Goal: Task Accomplishment & Management: Manage account settings

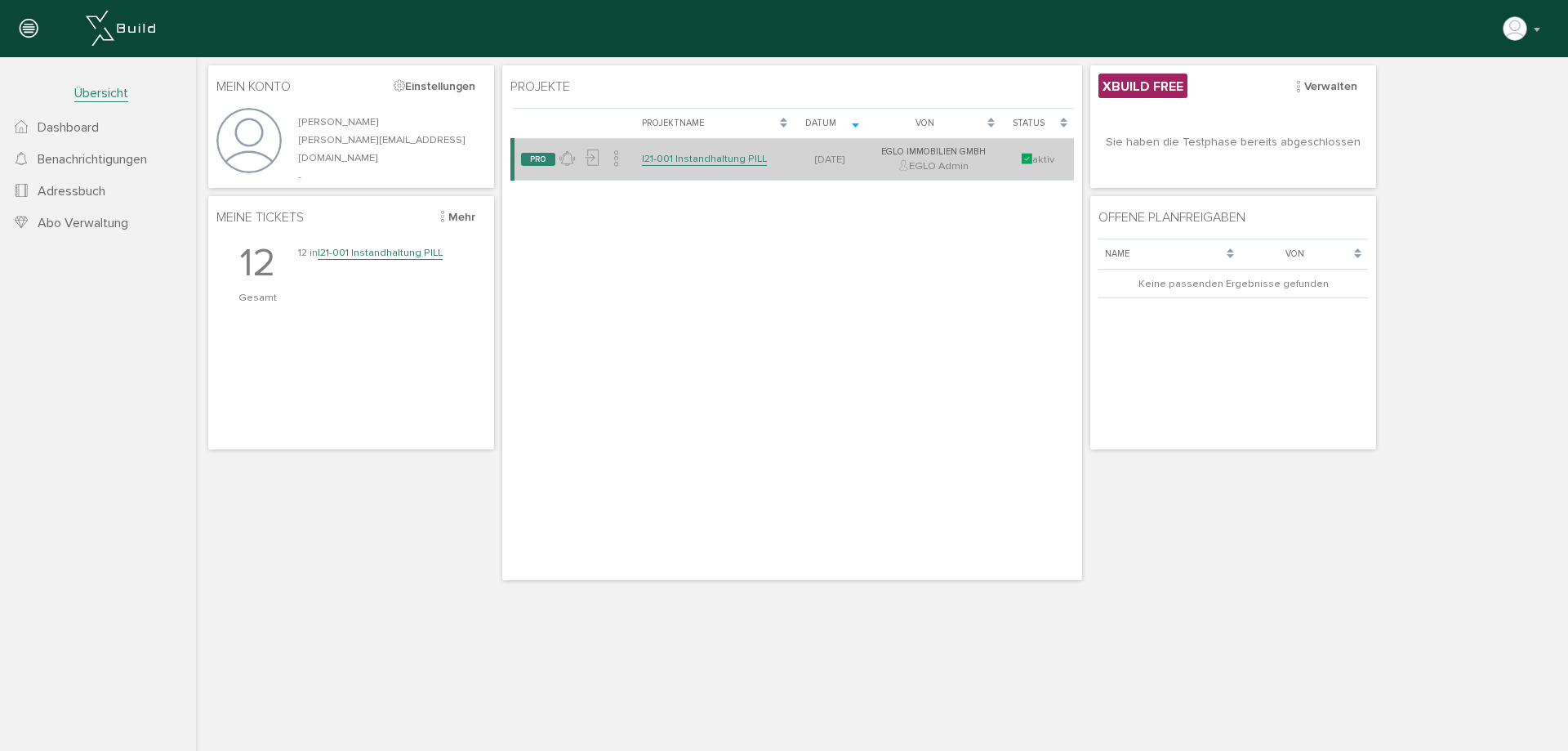
click at [698, 164] on link "I21-001 Instandhaltung PILL" at bounding box center [704, 159] width 125 height 14
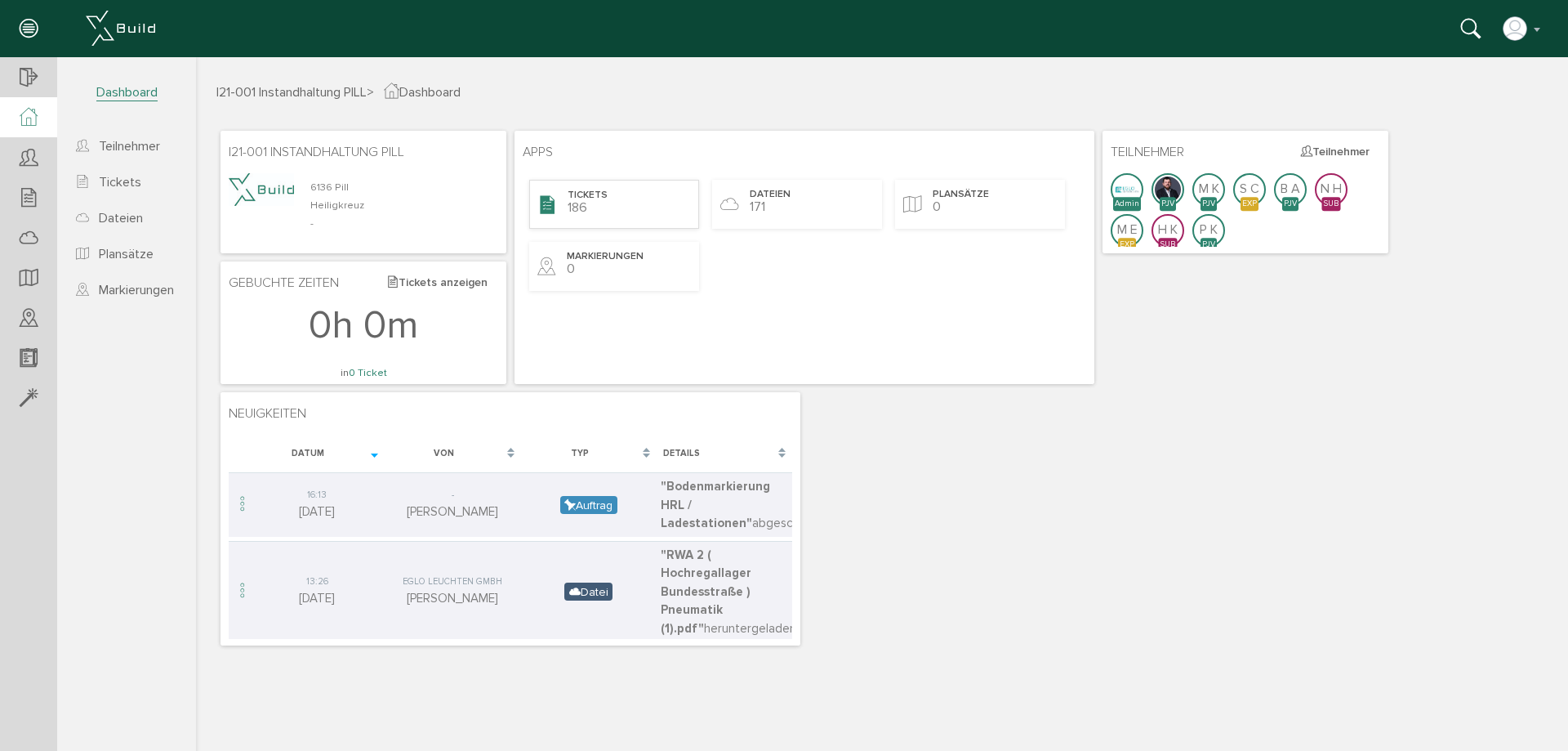
click at [596, 202] on span "Tickets" at bounding box center [588, 196] width 40 height 14
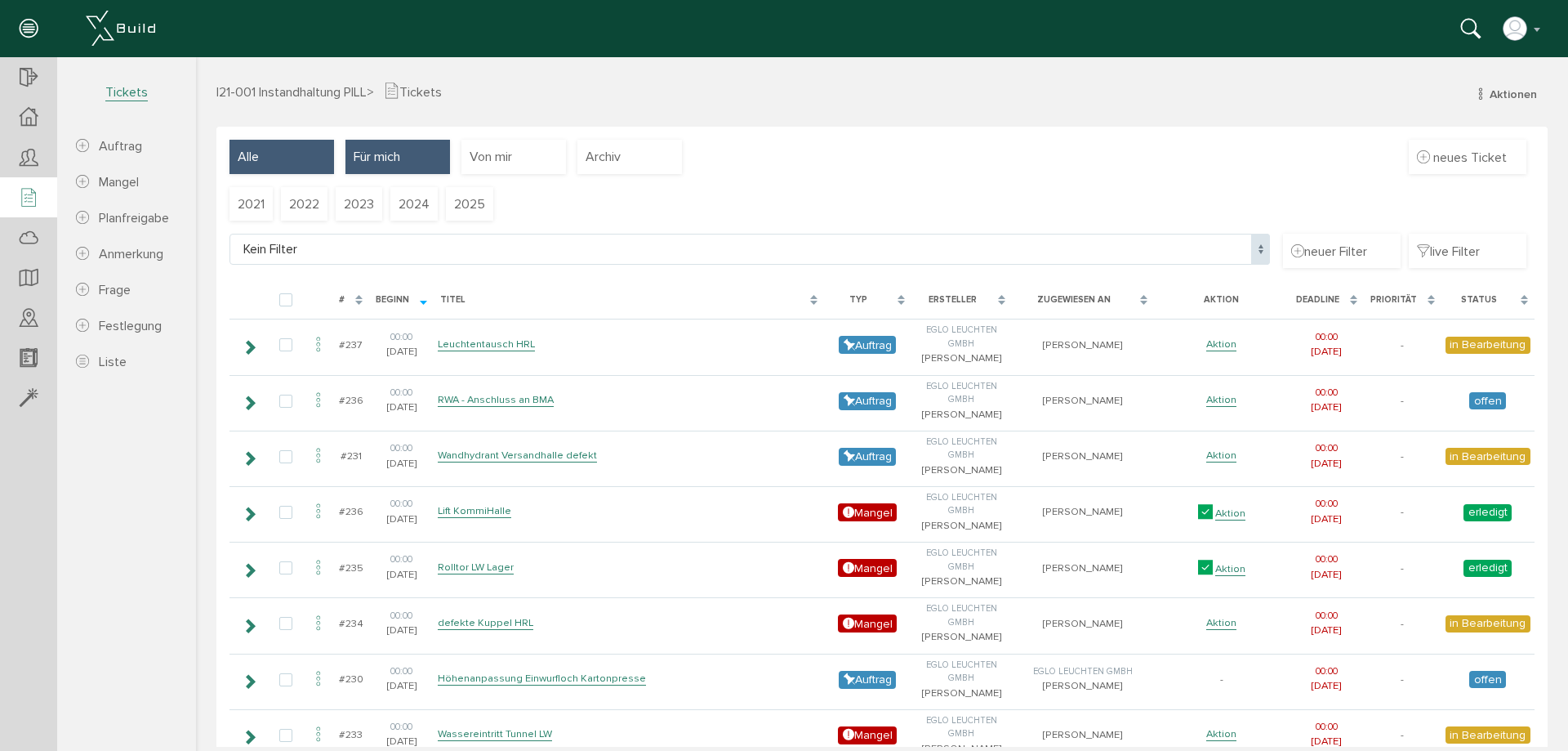
click at [371, 161] on span "Für mich" at bounding box center [376, 157] width 47 height 18
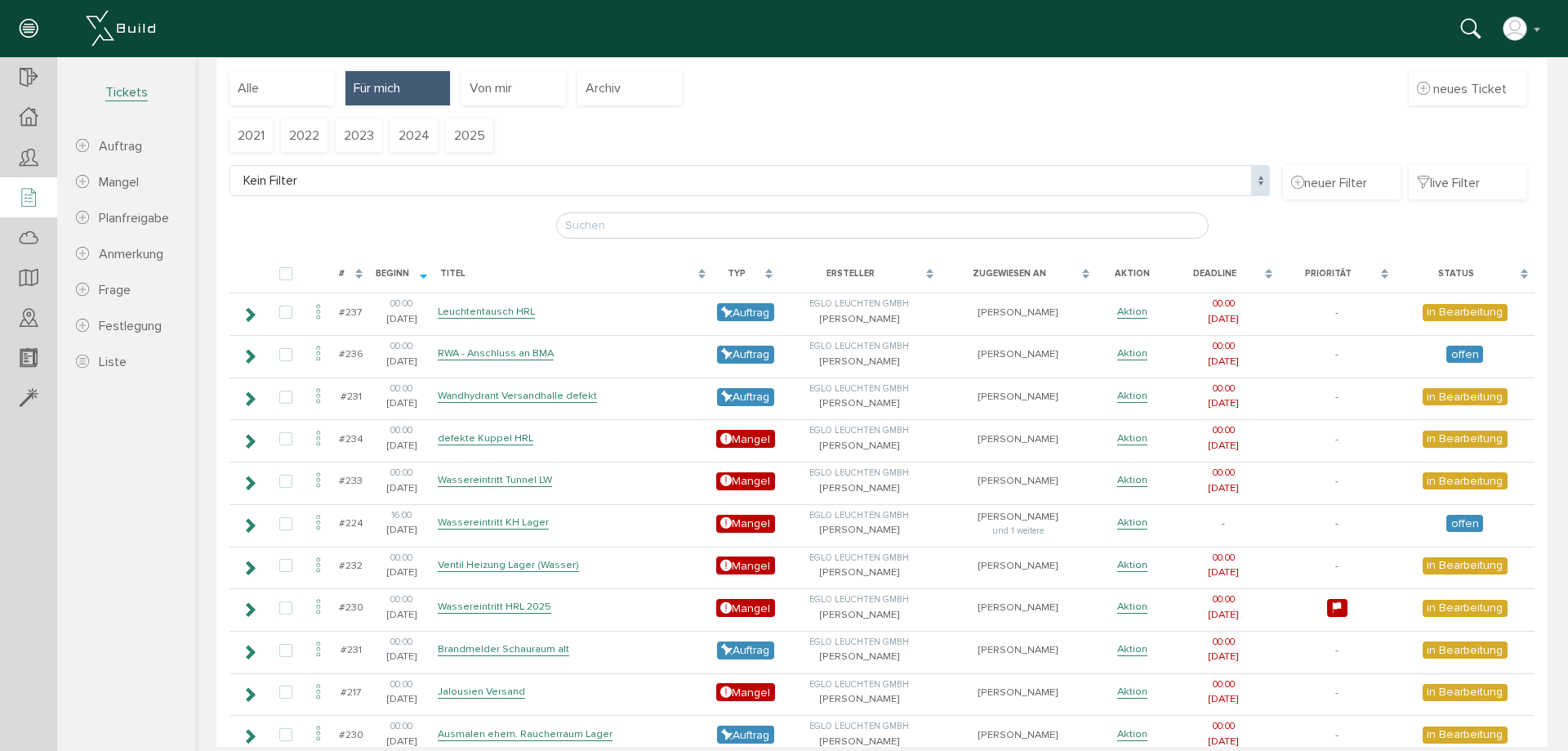
scroll to position [148, 0]
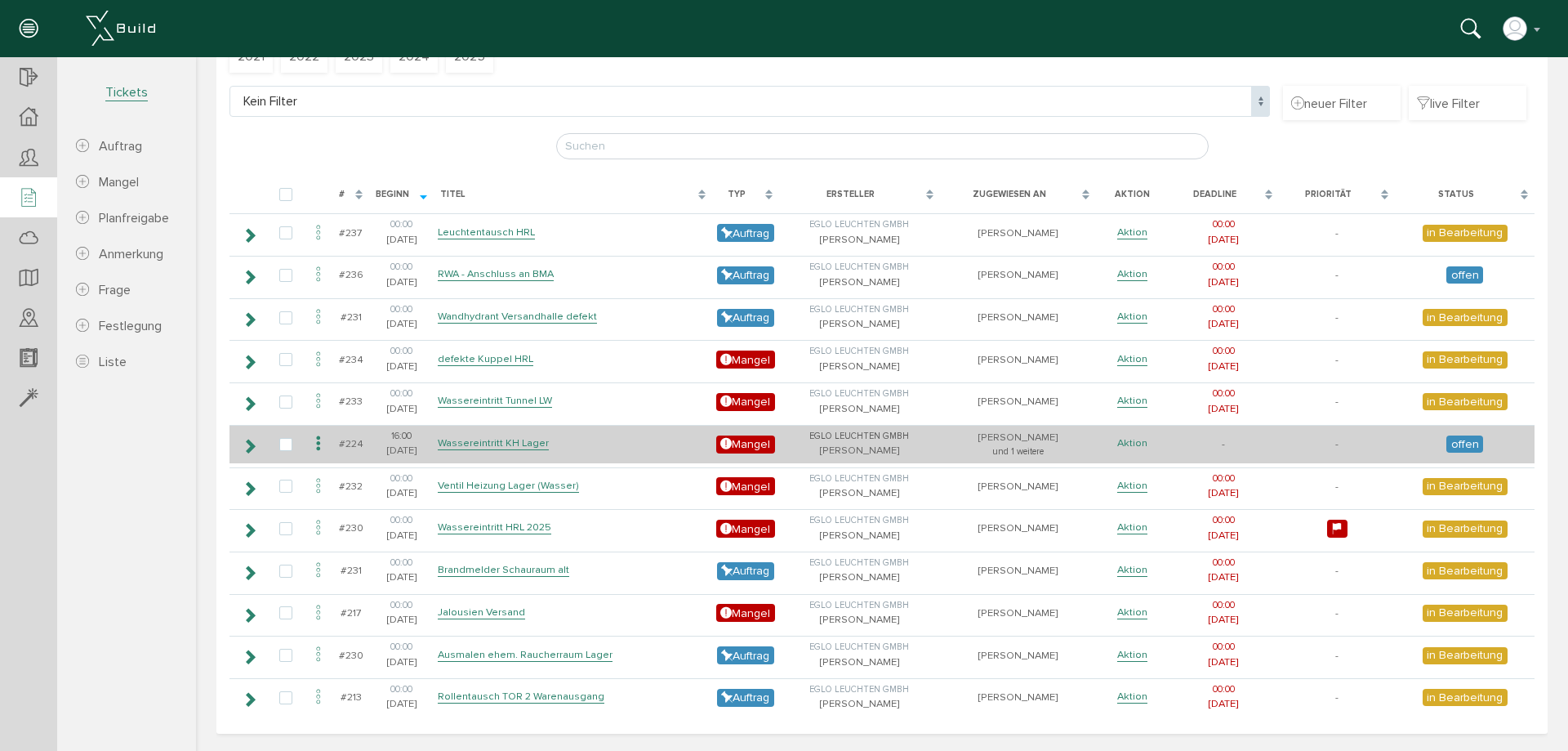
click at [1120, 440] on link "Aktion" at bounding box center [1133, 443] width 30 height 14
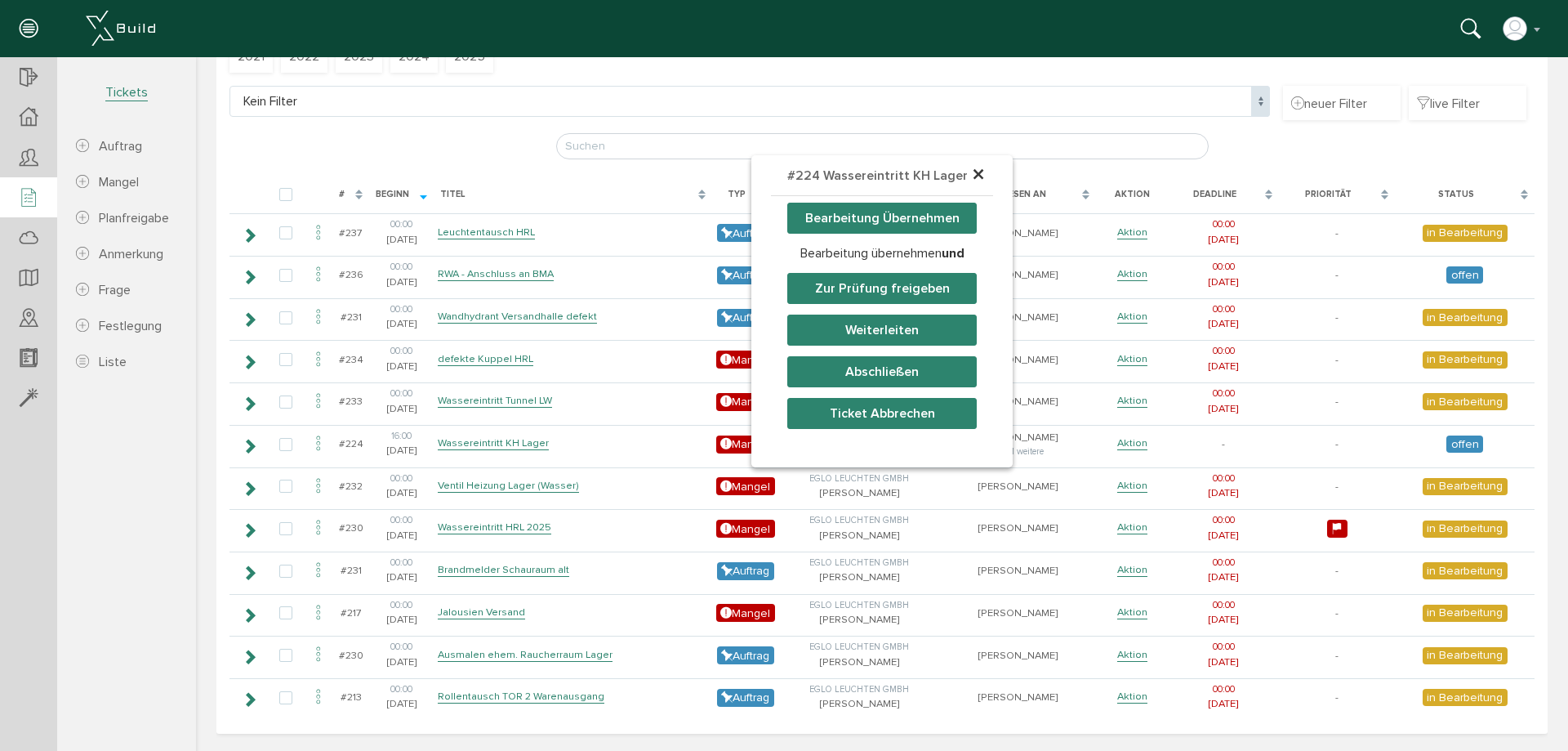
click at [648, 383] on div "× #224 Wassereintritt KH Lager Bearbeitung Übernehmen Bearbeitung übernehmen un…" at bounding box center [881, 287] width 1372 height 624
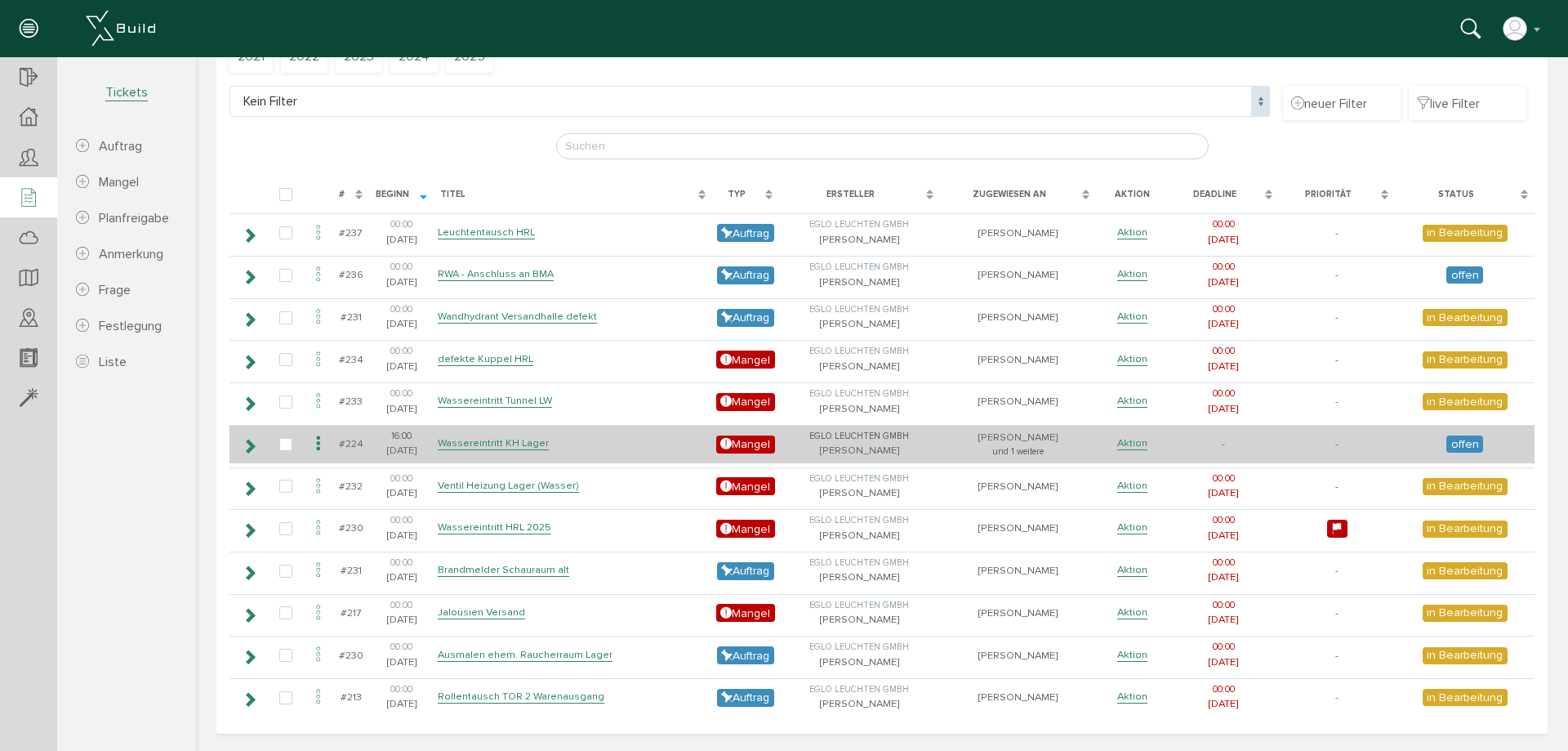
click at [479, 434] on td "Wassereintritt KH Lager" at bounding box center [573, 444] width 278 height 38
click at [483, 443] on link "Wassereintritt KH Lager" at bounding box center [493, 443] width 111 height 14
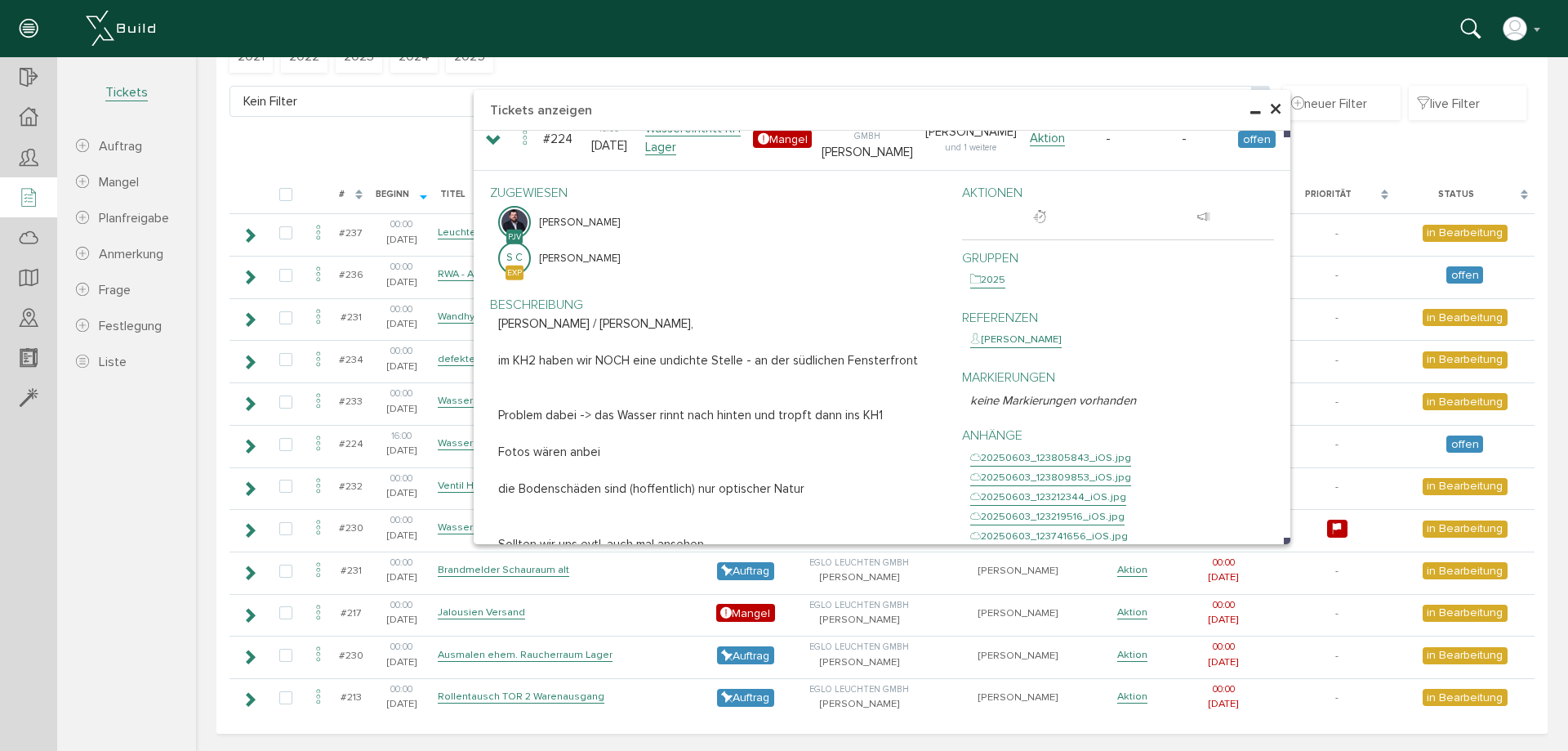
click at [1273, 109] on span "×" at bounding box center [1276, 110] width 13 height 32
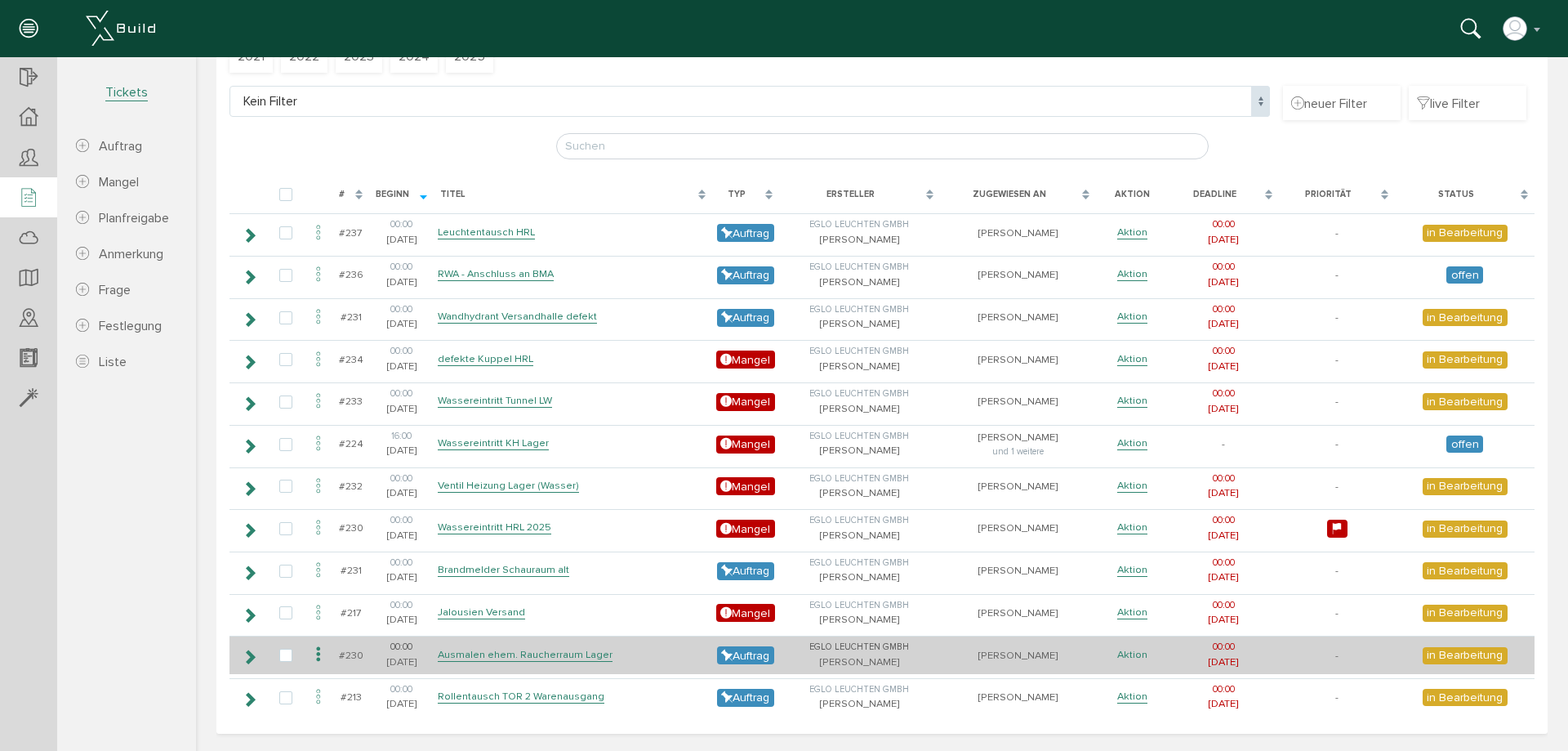
click at [1138, 656] on link "Aktion" at bounding box center [1133, 655] width 30 height 14
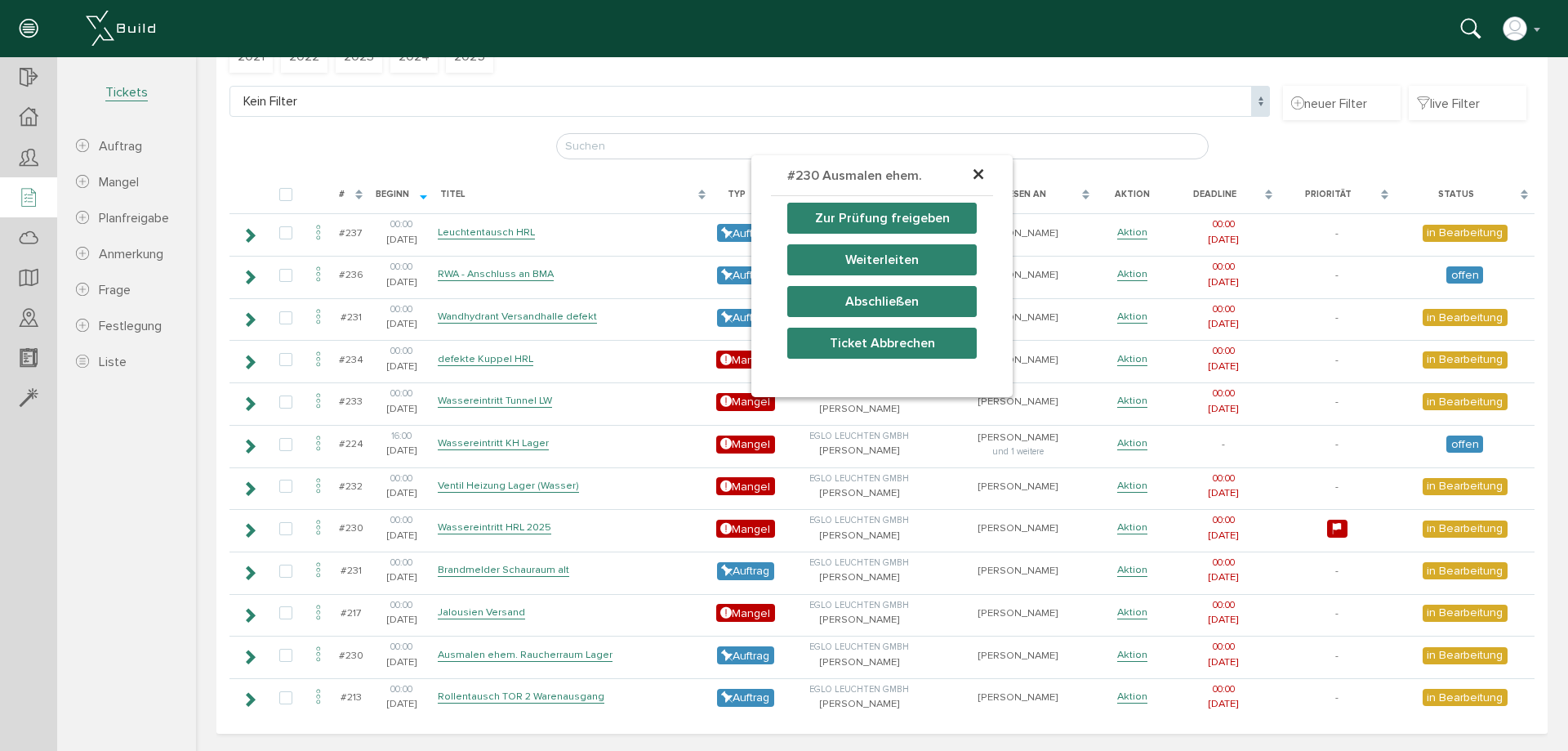
click at [879, 340] on button "Ticket Abbrechen" at bounding box center [882, 343] width 190 height 31
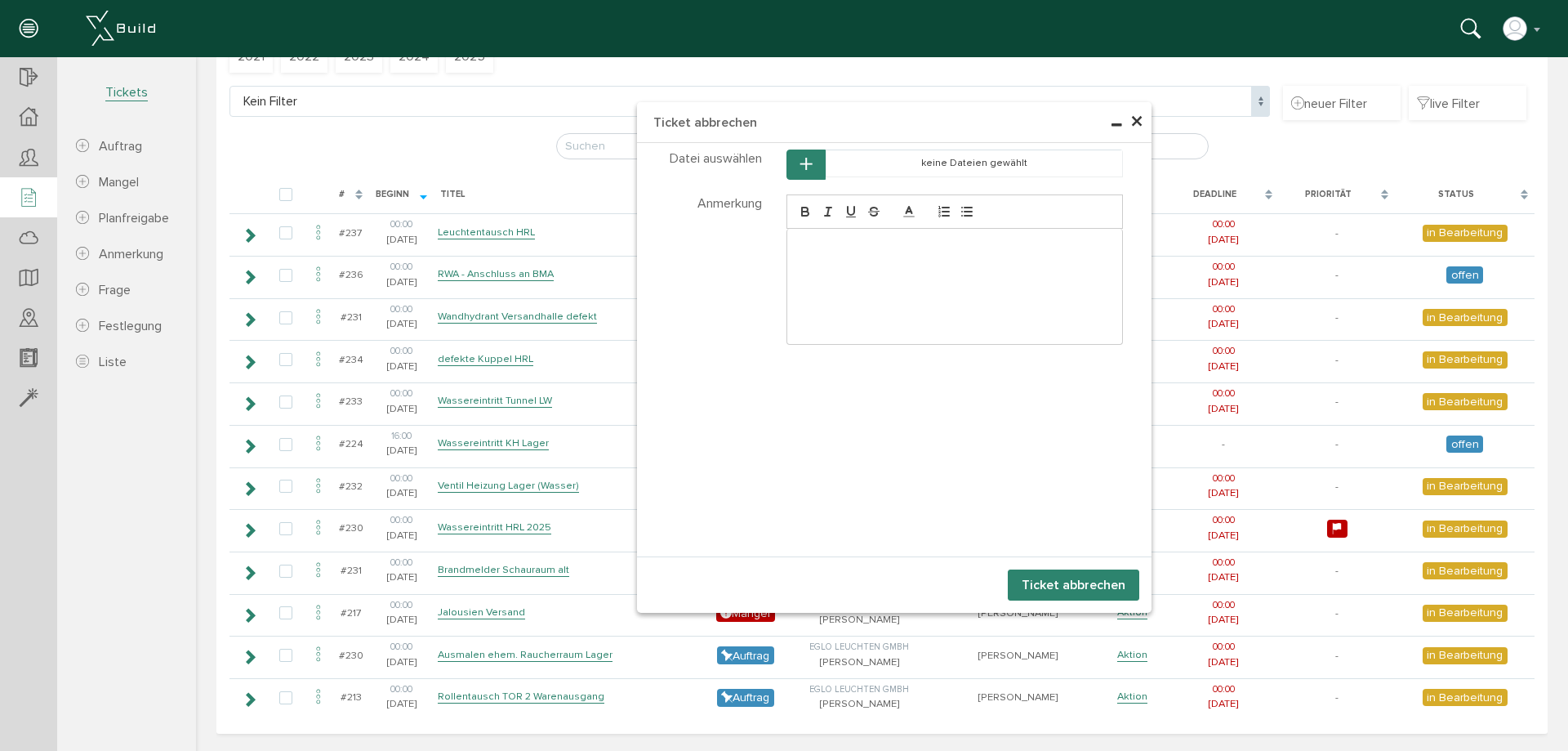
click at [1064, 587] on button "Ticket abbrechen" at bounding box center [1074, 584] width 132 height 31
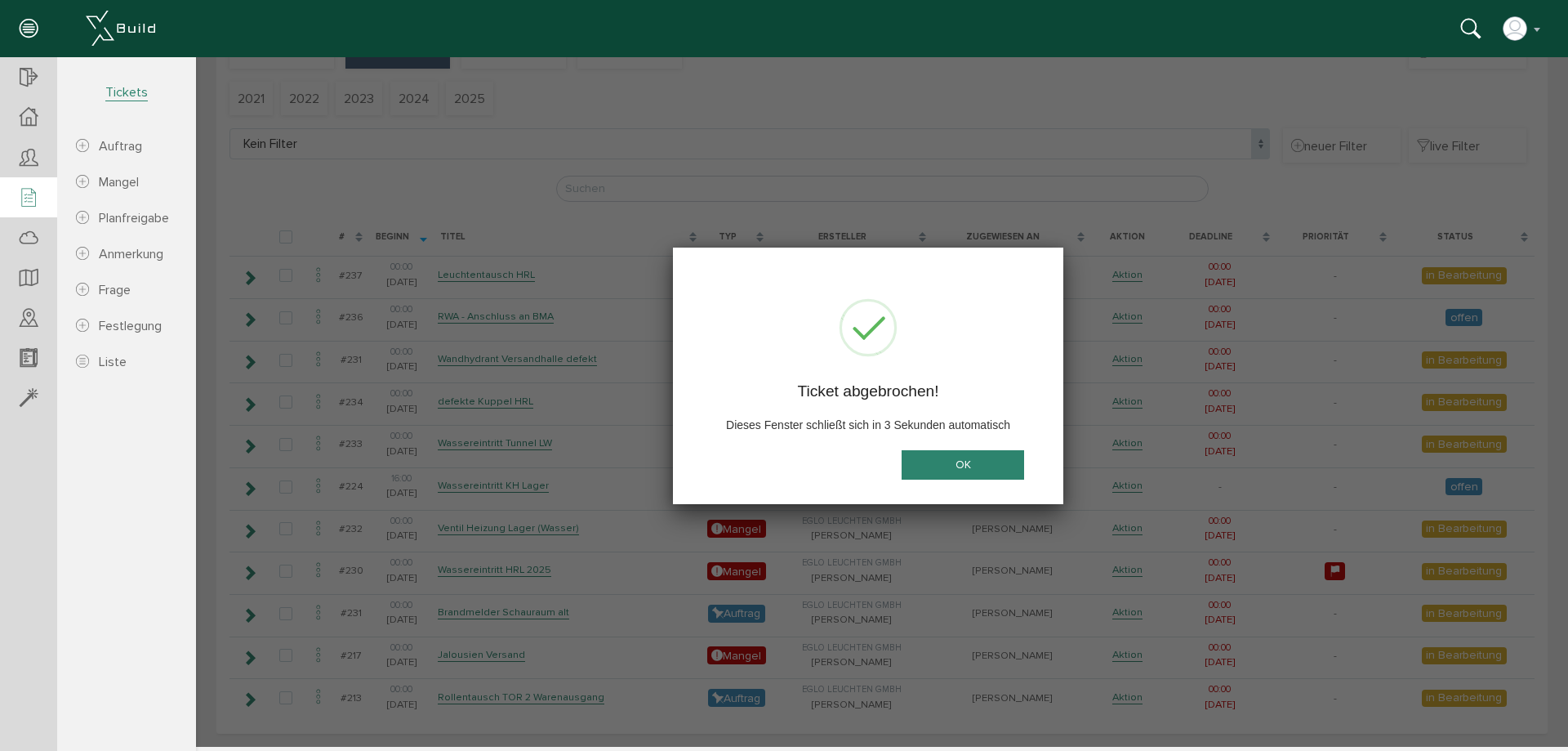
scroll to position [106, 0]
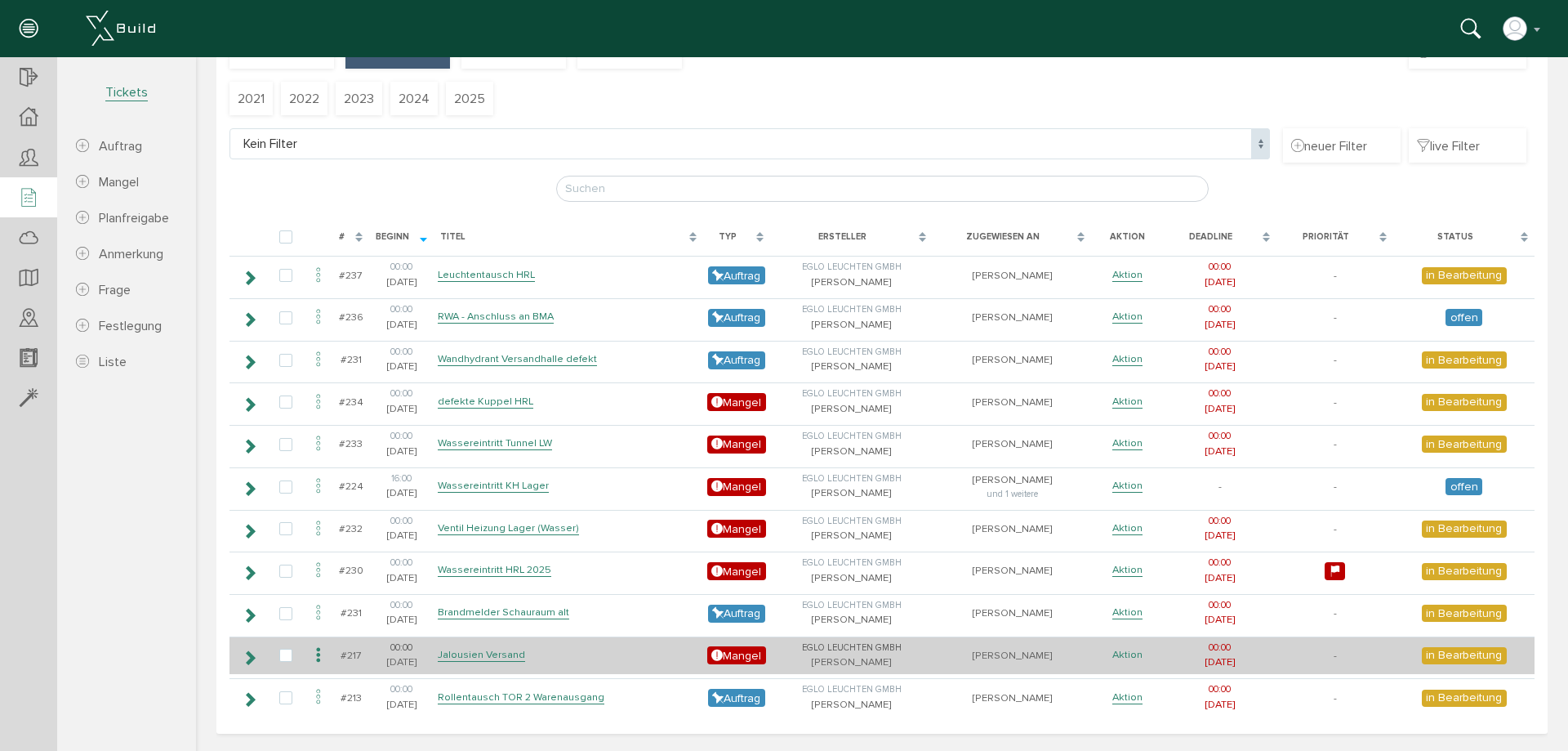
click at [1120, 655] on link "Aktion" at bounding box center [1128, 655] width 30 height 14
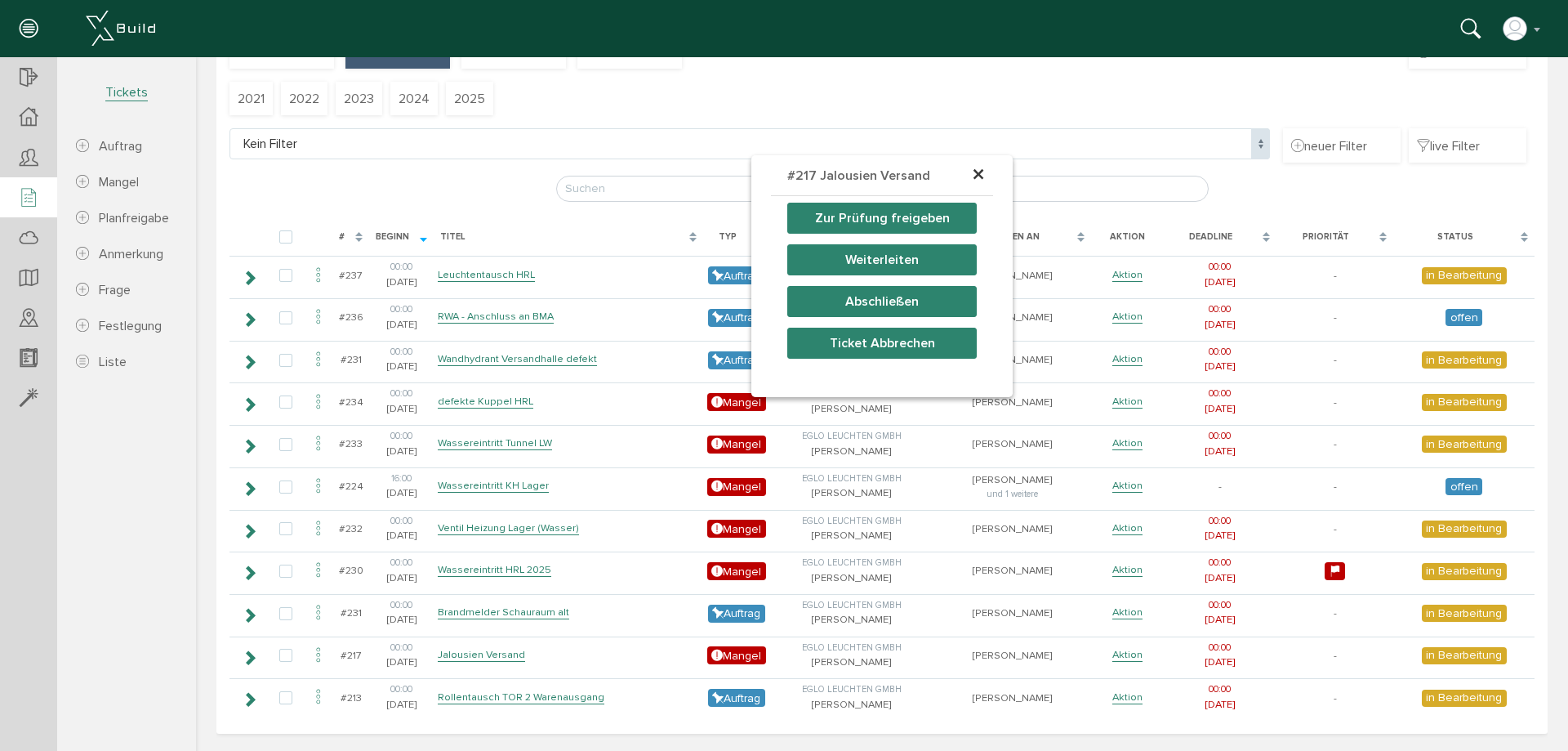
click at [906, 340] on button "Ticket Abbrechen" at bounding box center [882, 343] width 190 height 31
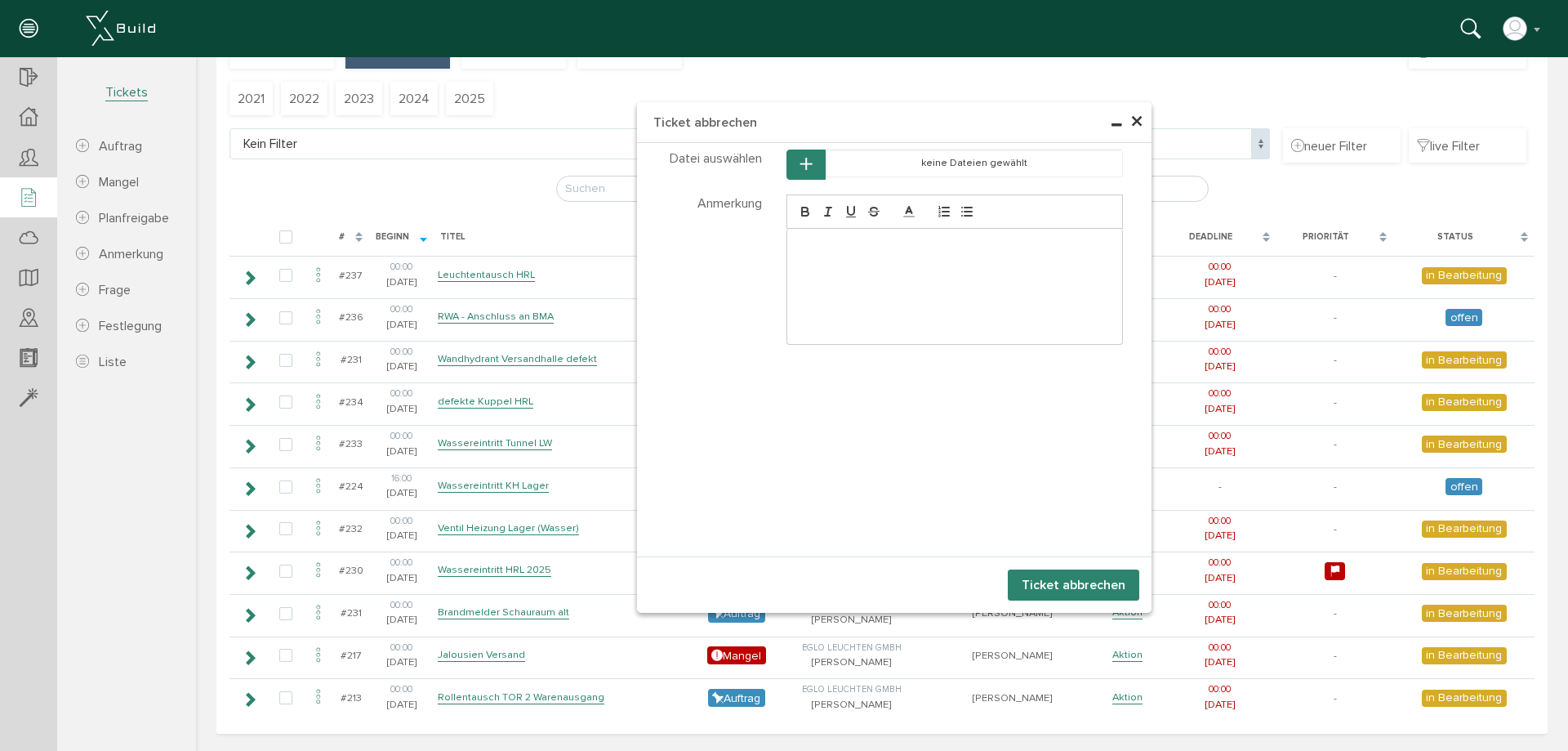
click at [897, 282] on div at bounding box center [955, 286] width 335 height 115
click at [1107, 593] on button "Ticket abbrechen" at bounding box center [1074, 584] width 132 height 31
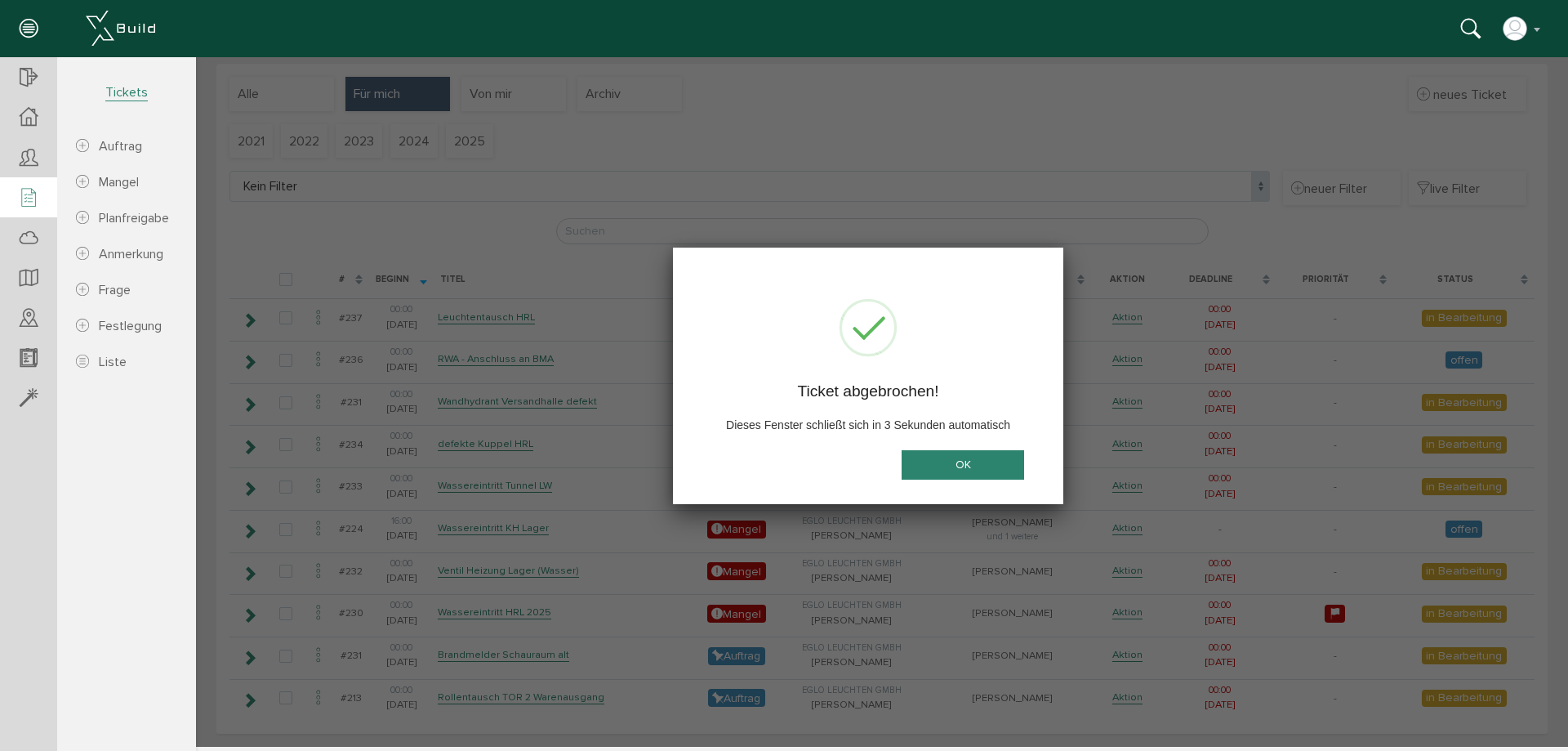
scroll to position [63, 0]
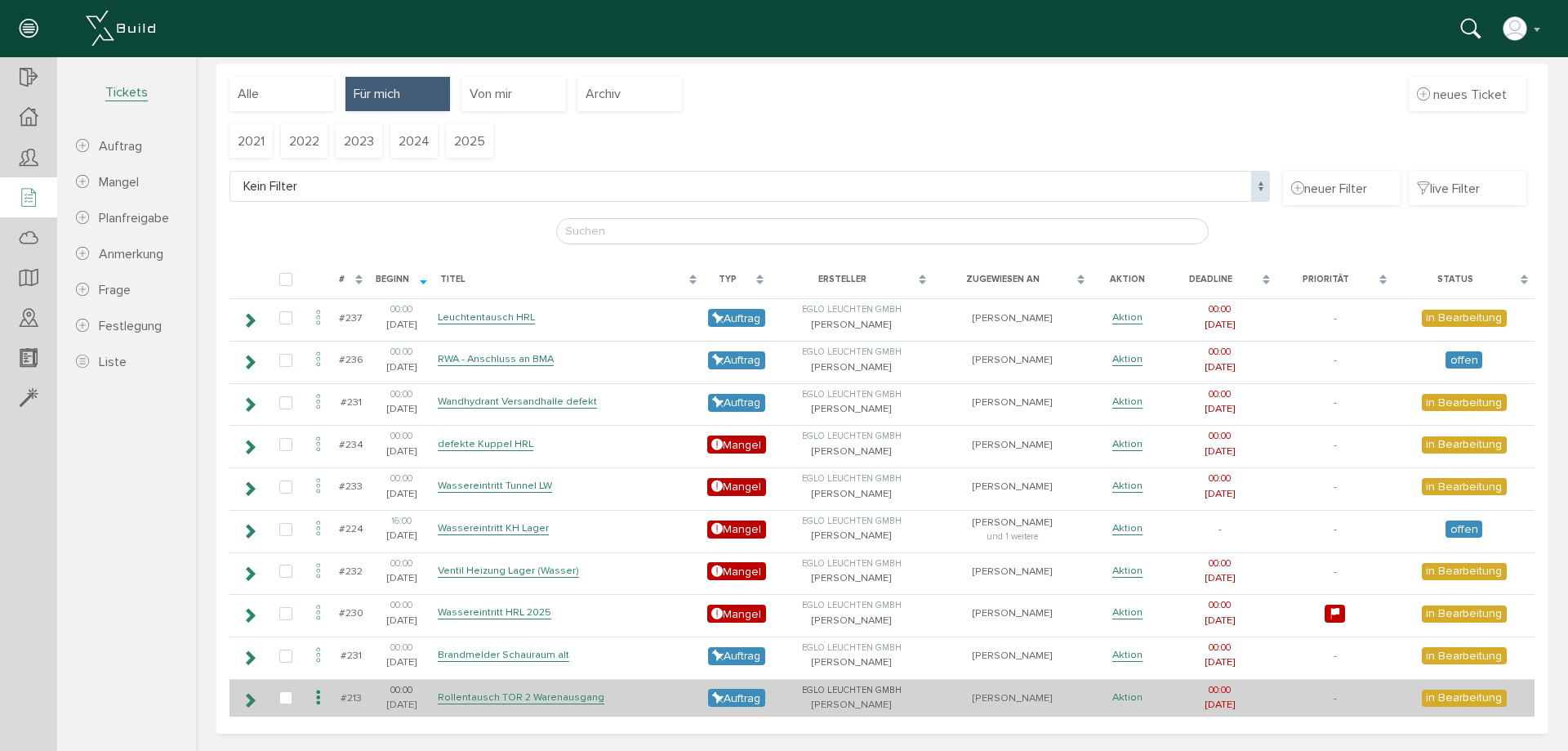
click at [1118, 701] on link "Aktion" at bounding box center [1128, 698] width 30 height 14
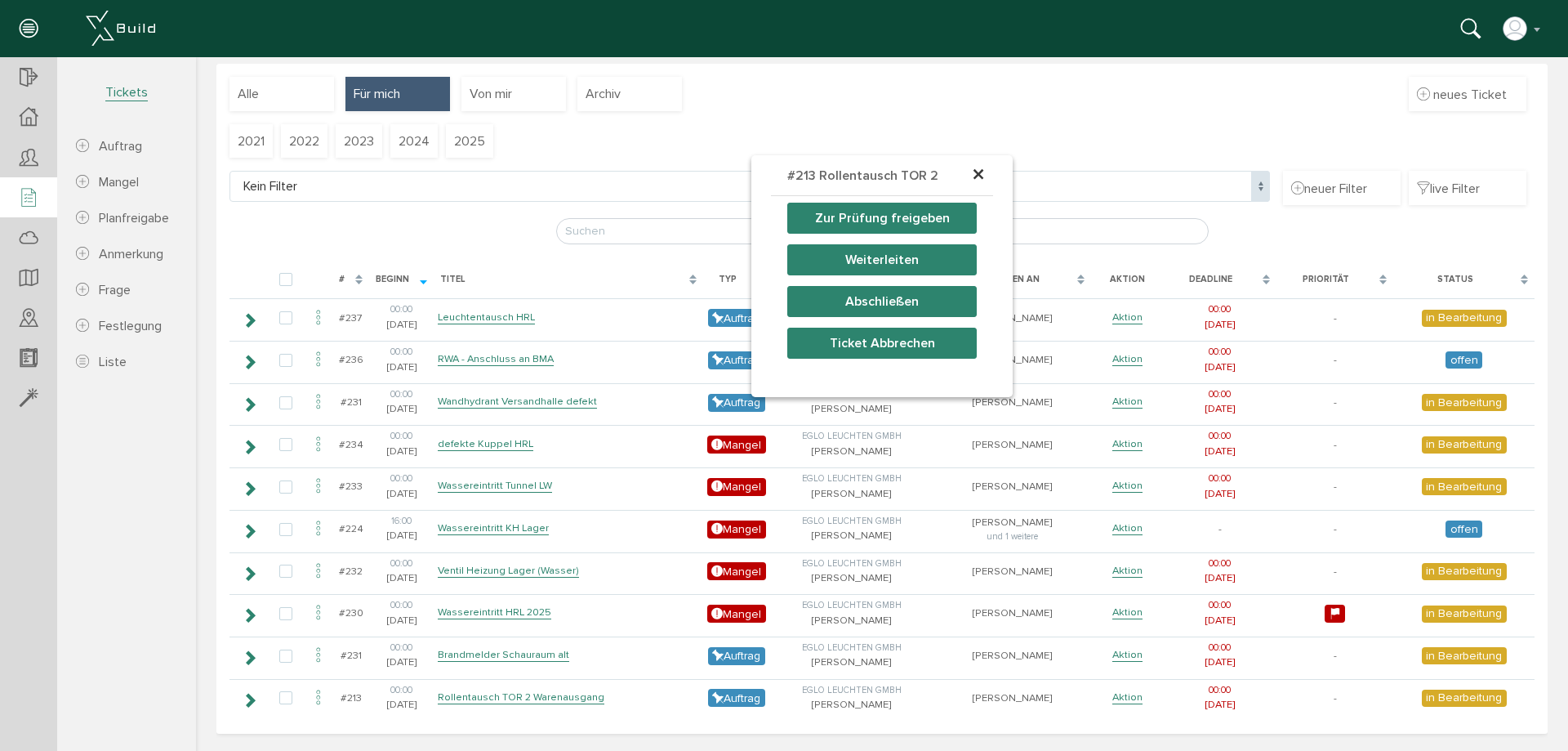
click at [904, 349] on button "Ticket Abbrechen" at bounding box center [882, 343] width 190 height 31
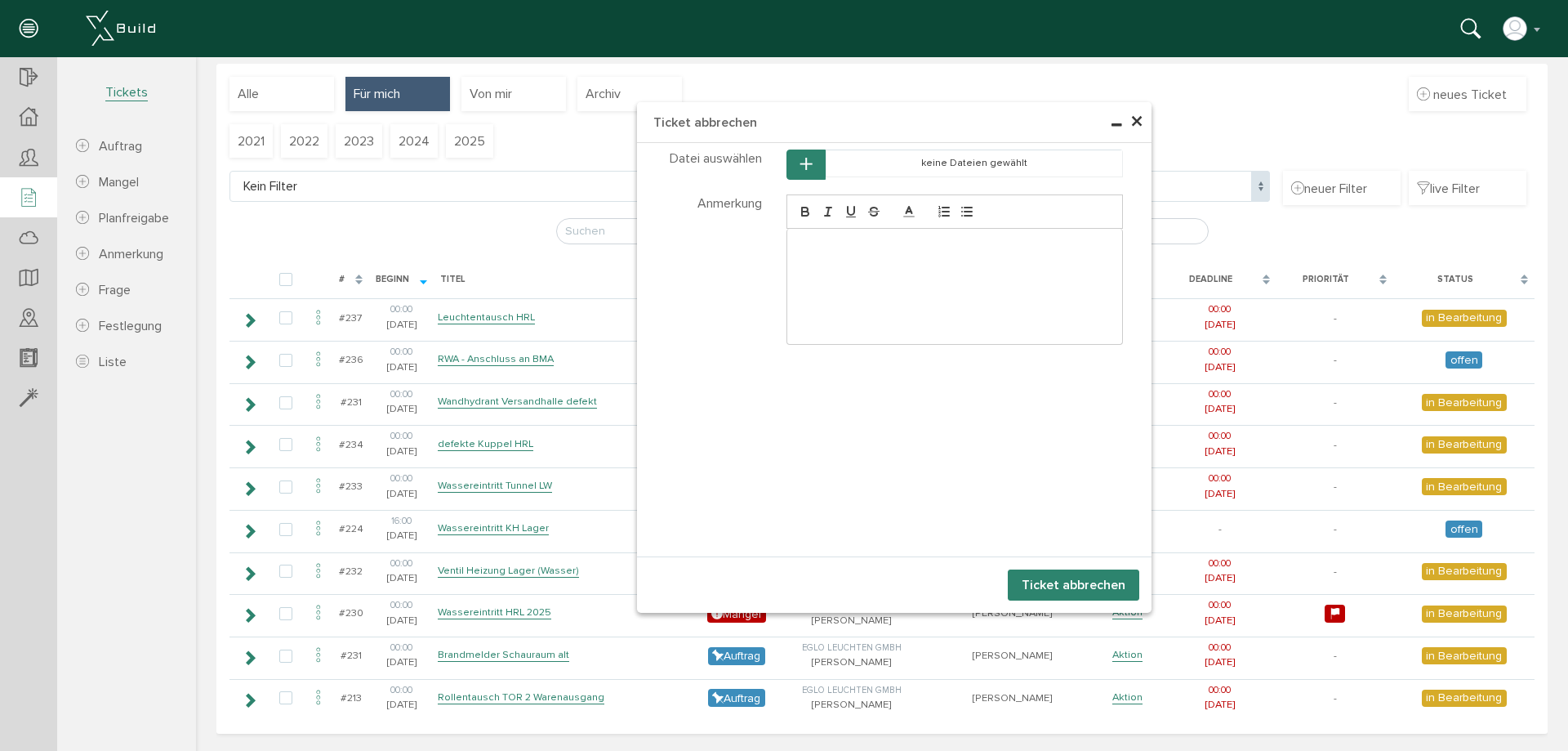
click at [1073, 584] on button "Ticket abbrechen" at bounding box center [1074, 584] width 132 height 31
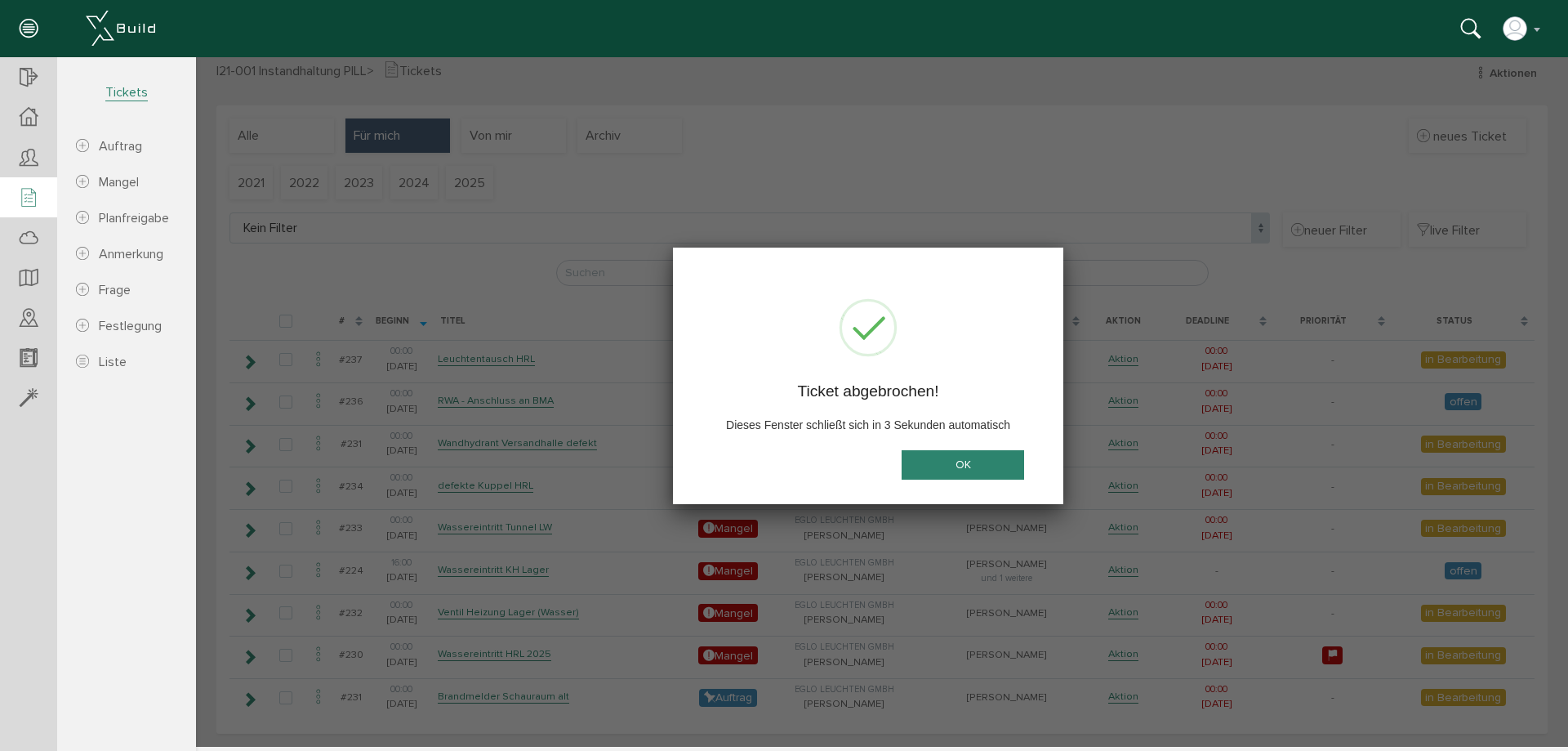
scroll to position [21, 0]
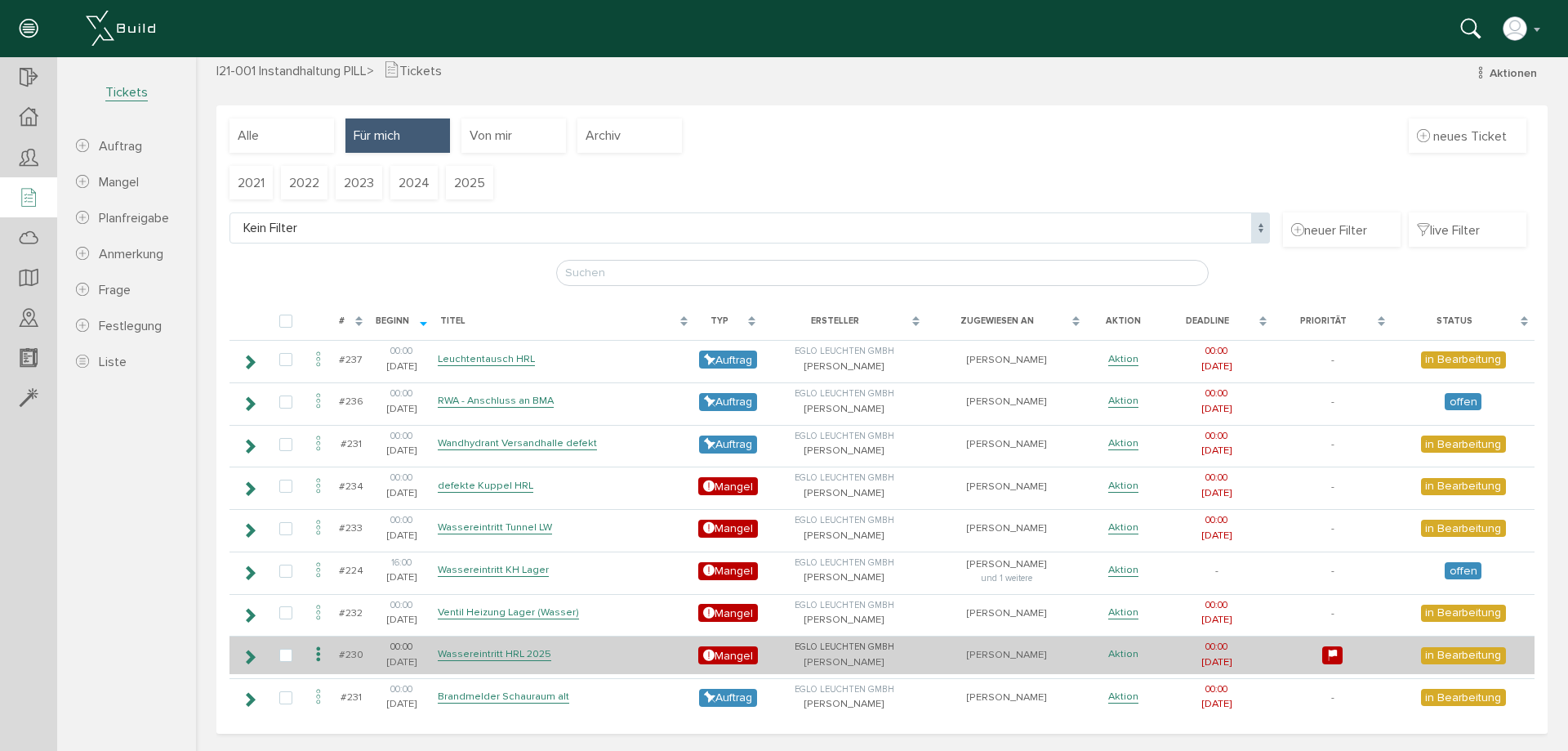
click at [1115, 654] on link "Aktion" at bounding box center [1124, 654] width 30 height 14
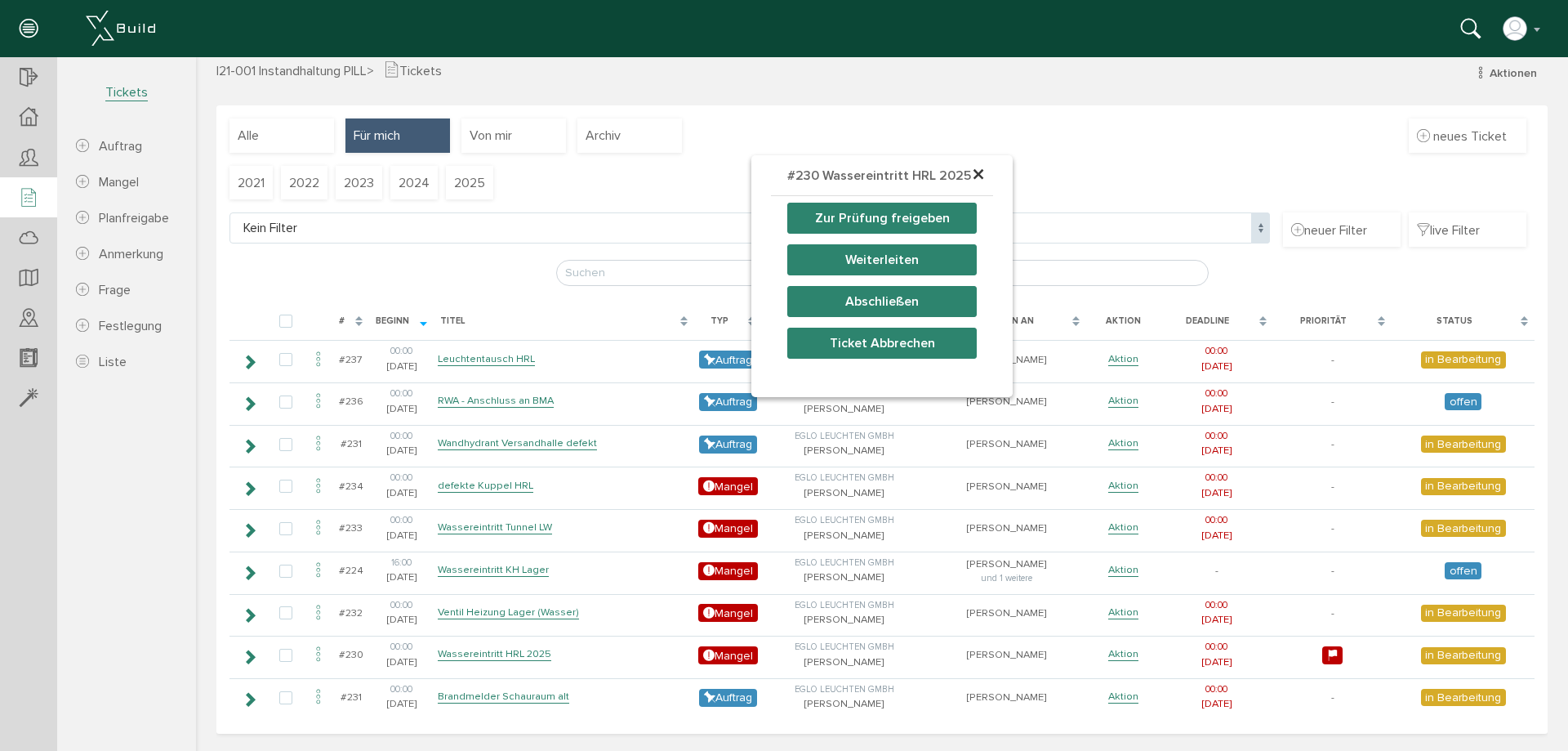
click at [885, 304] on button "Abschließen" at bounding box center [882, 301] width 190 height 31
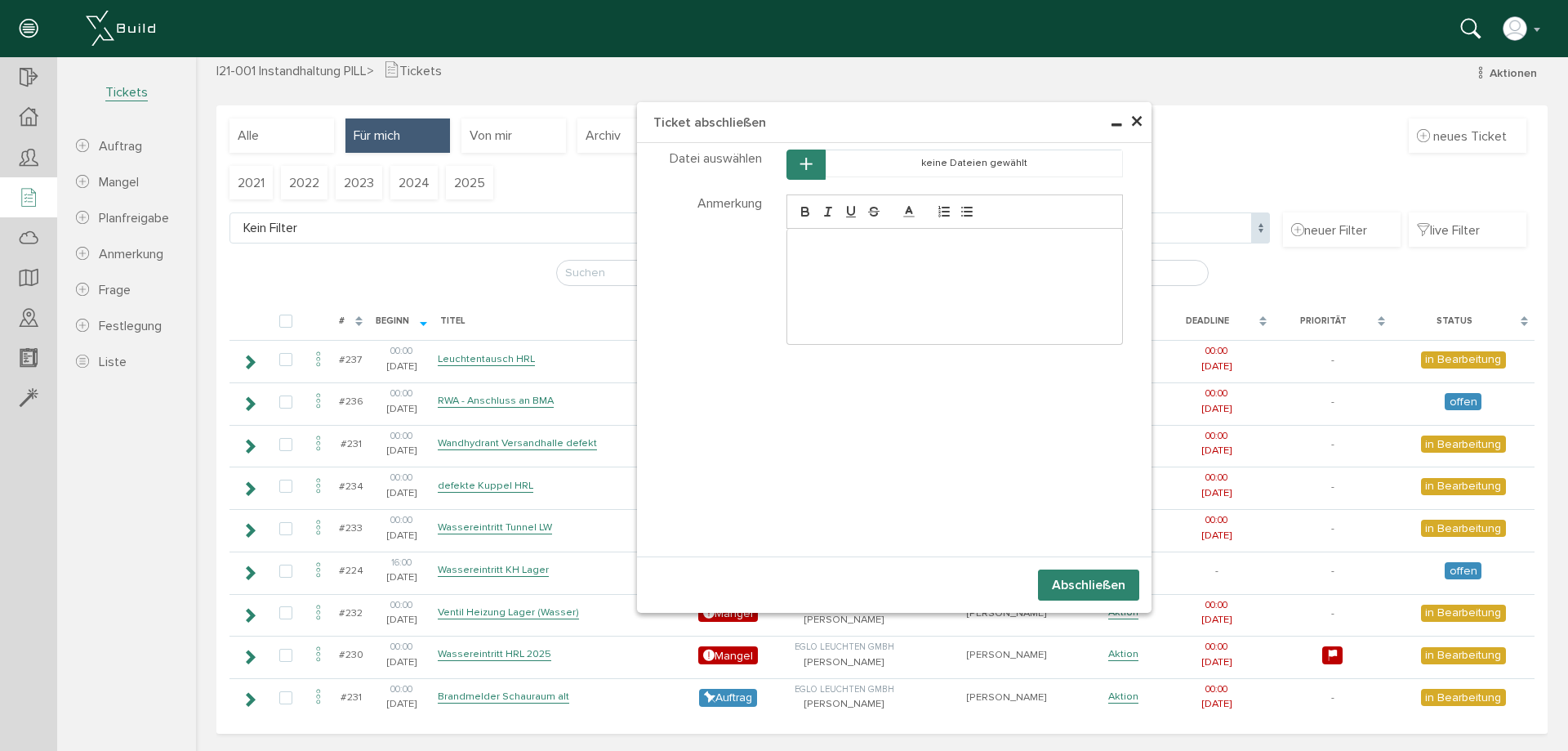
click at [889, 261] on div at bounding box center [955, 286] width 335 height 115
click at [1069, 584] on button "Abschließen" at bounding box center [1088, 584] width 101 height 31
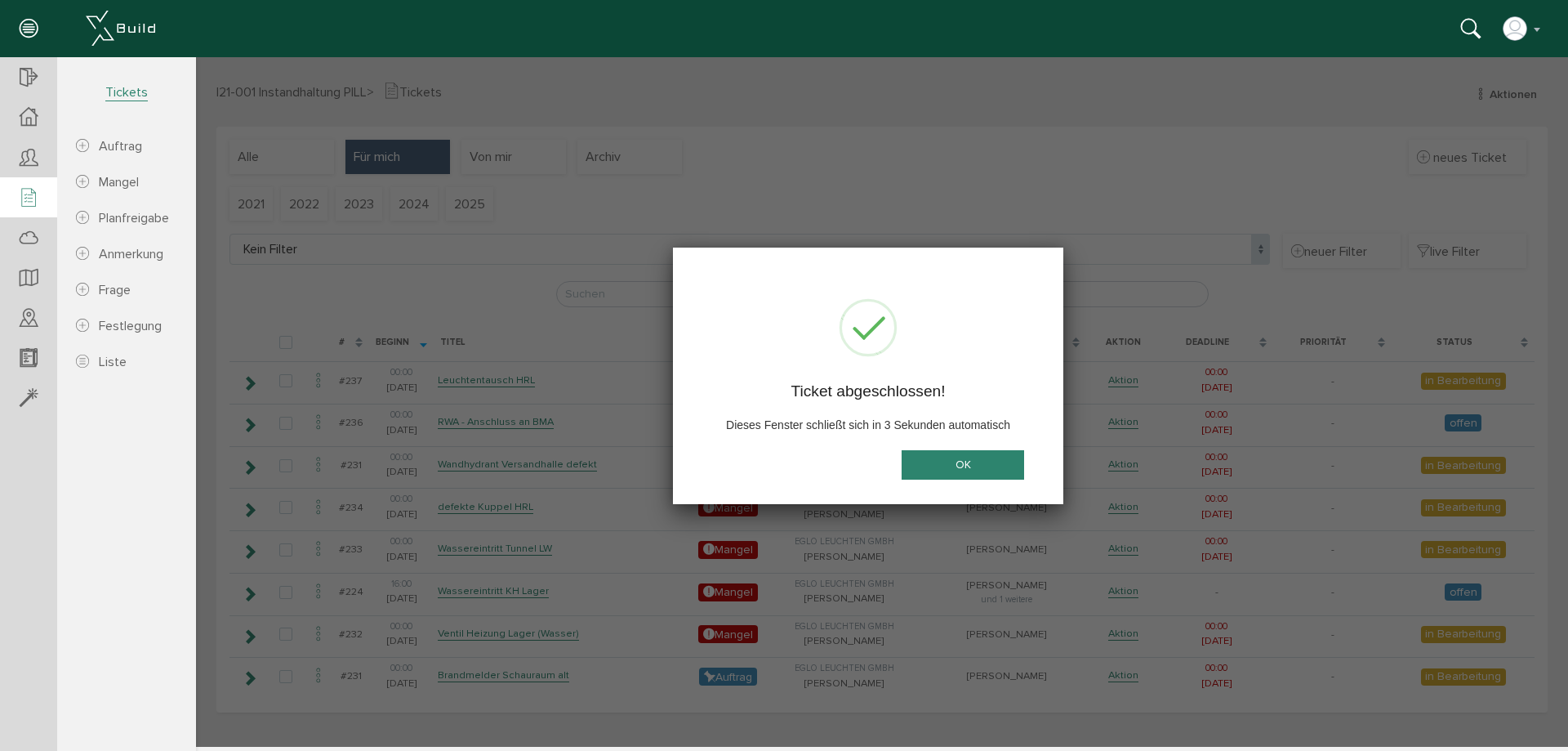
scroll to position [0, 0]
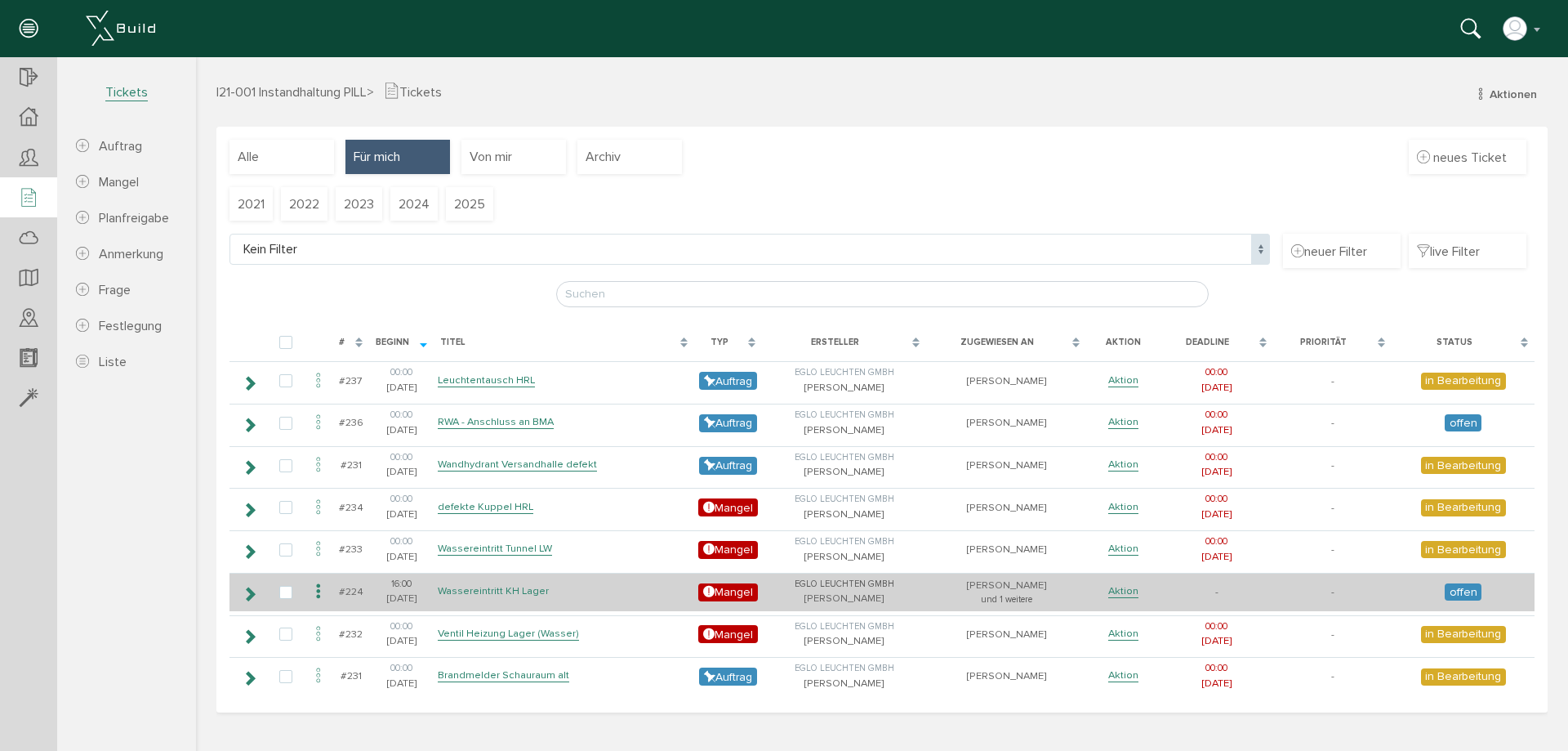
click at [508, 588] on link "Wassereintritt KH Lager" at bounding box center [493, 591] width 111 height 14
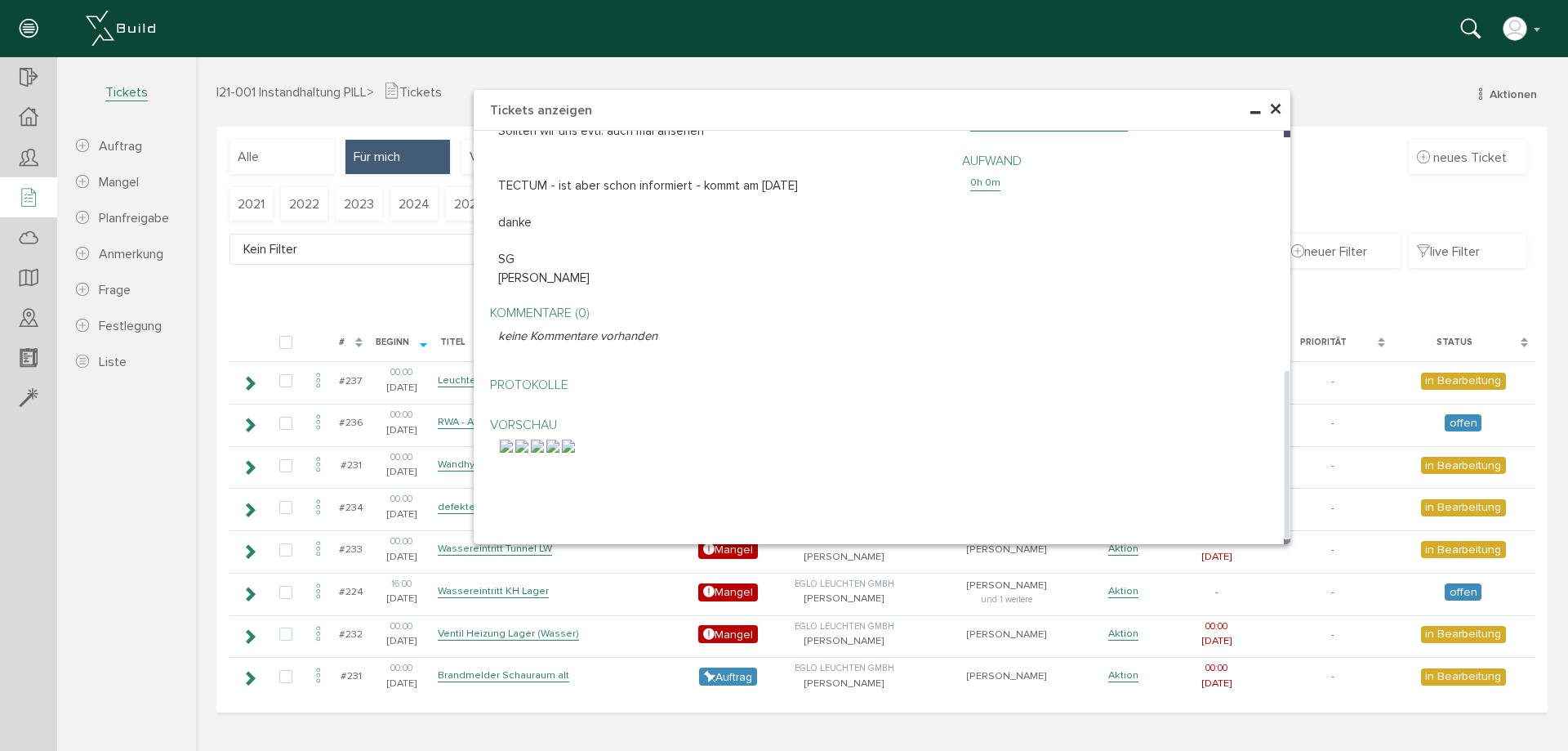
click at [513, 452] on img at bounding box center [506, 445] width 13 height 13
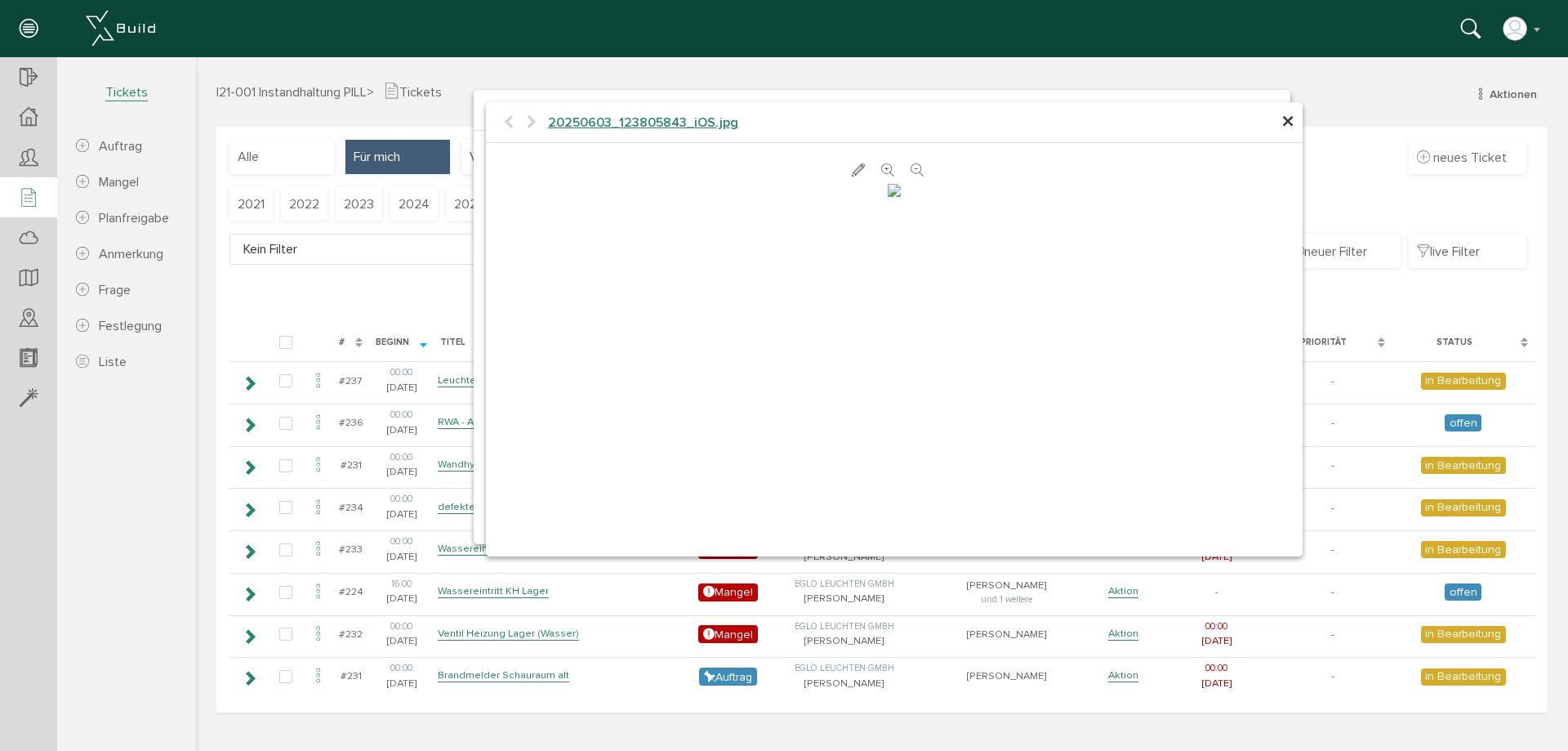
click at [1289, 124] on span "×" at bounding box center [1288, 122] width 13 height 32
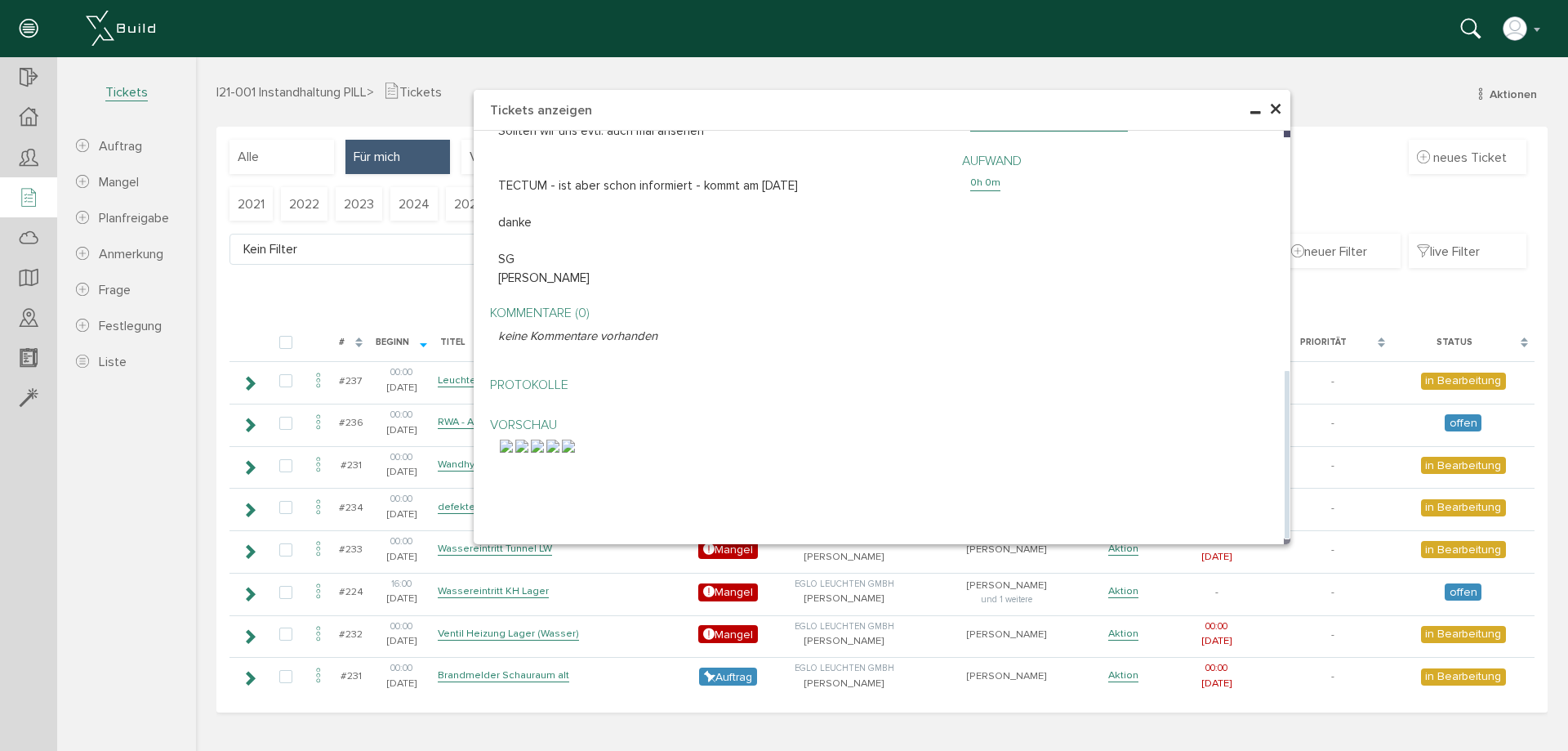
click at [544, 452] on img at bounding box center [537, 445] width 13 height 13
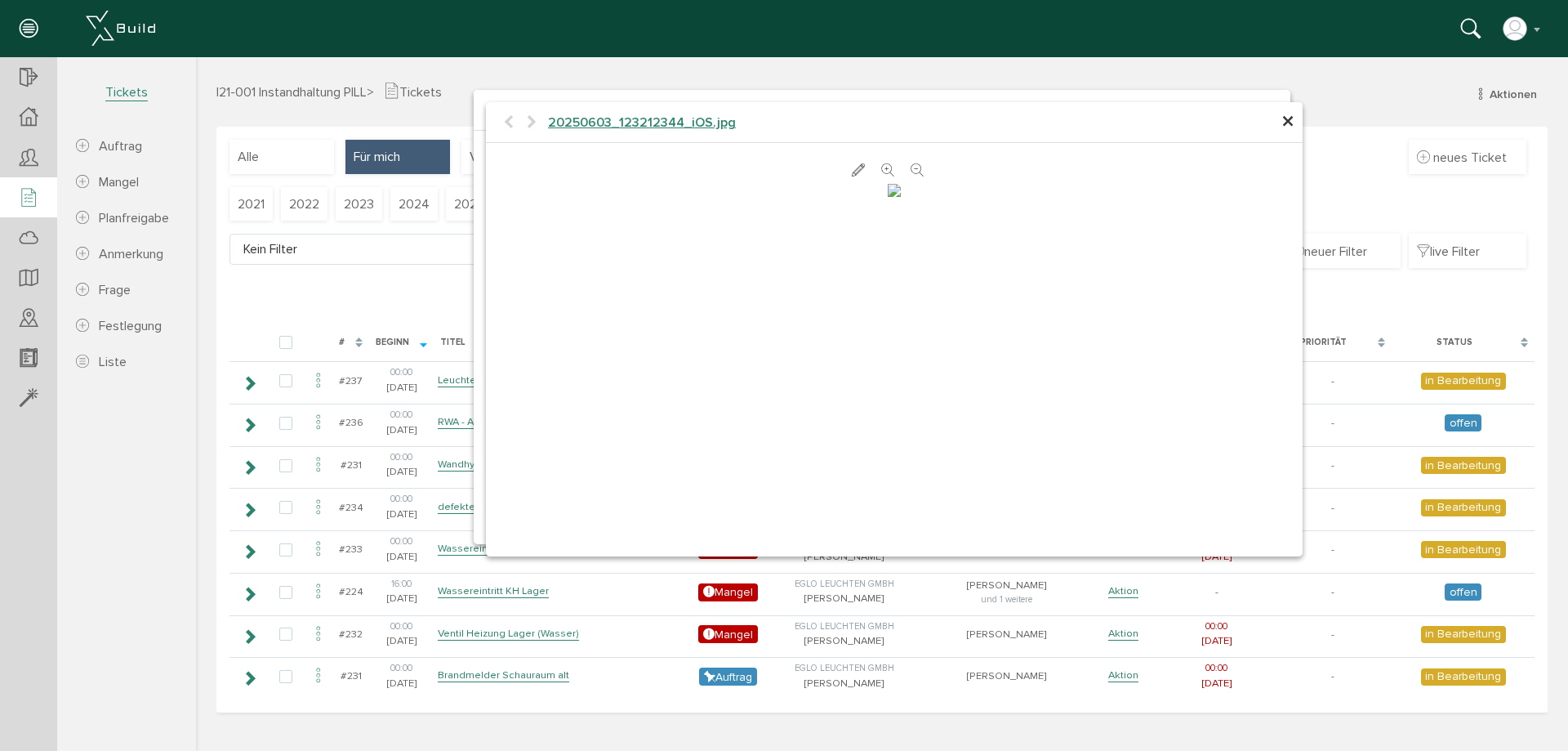
click at [1282, 118] on span "×" at bounding box center [1288, 122] width 13 height 32
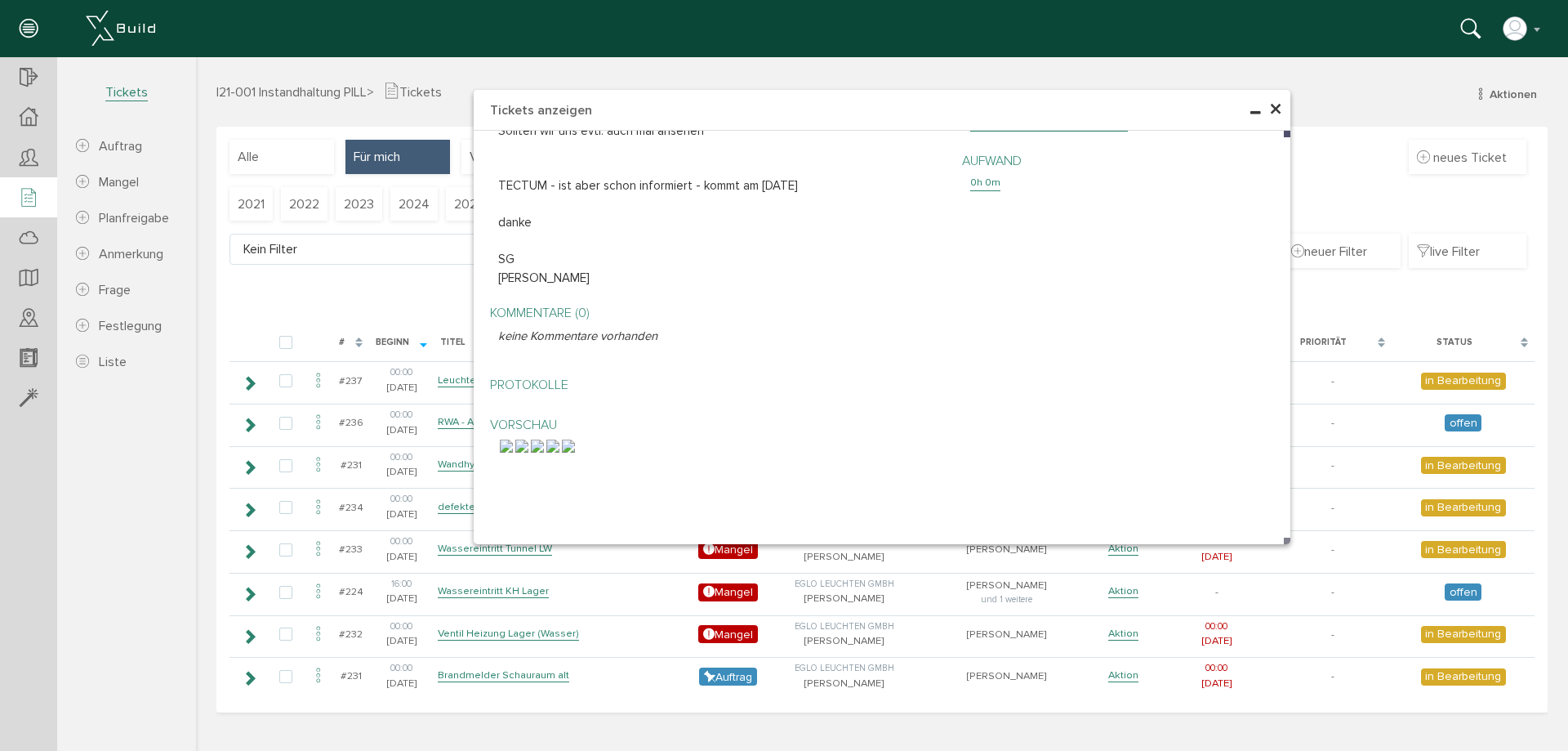
click at [1274, 105] on span "×" at bounding box center [1276, 110] width 13 height 32
